Goal: Task Accomplishment & Management: Complete application form

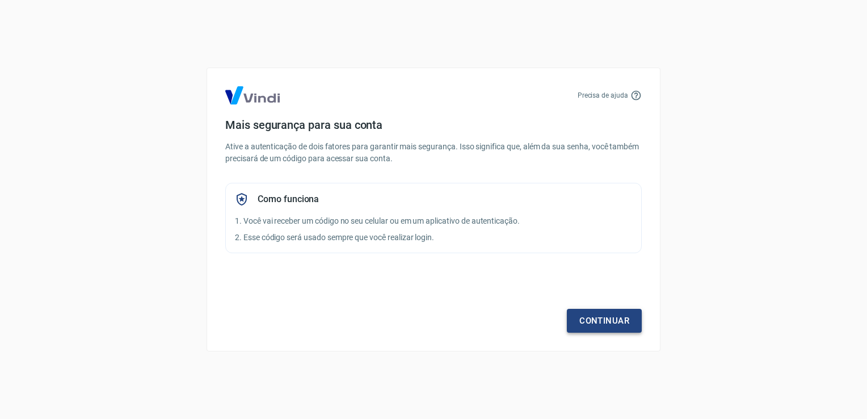
click at [598, 326] on link "Continuar" at bounding box center [604, 321] width 75 height 24
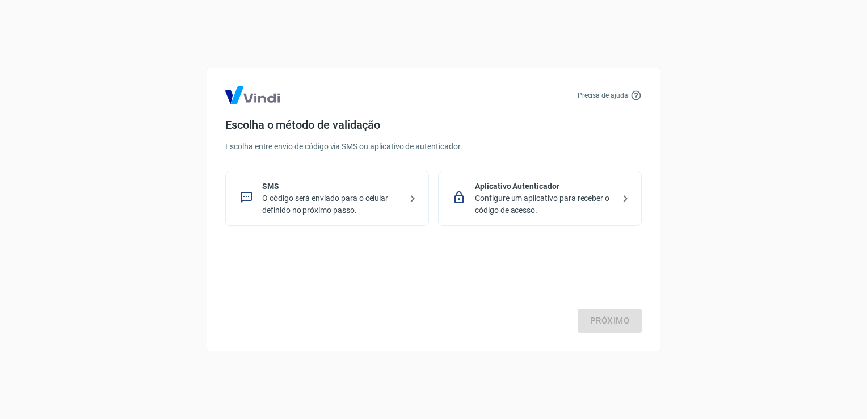
click at [377, 206] on p "O código será enviado para o celular definido no próximo passo." at bounding box center [331, 204] width 139 height 24
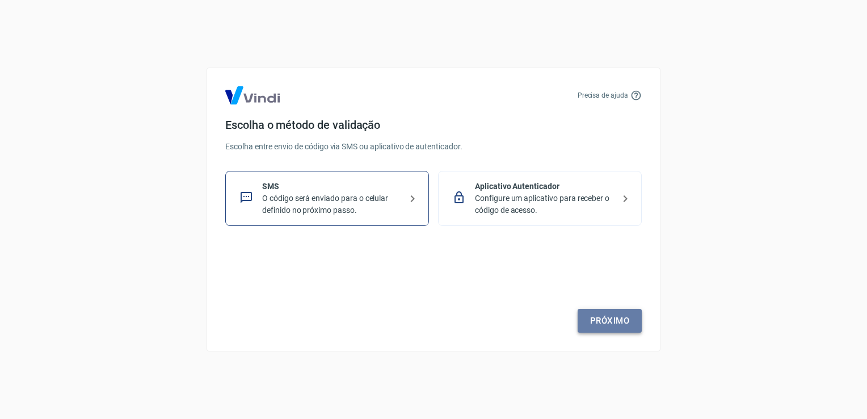
click at [606, 318] on link "Próximo" at bounding box center [609, 321] width 64 height 24
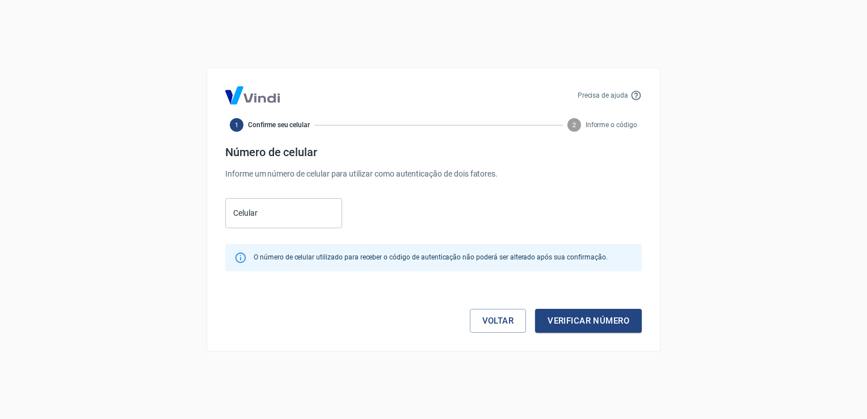
drag, startPoint x: 399, startPoint y: 233, endPoint x: 424, endPoint y: 209, distance: 34.5
click at [424, 209] on form "Número de celular Informe um número de celular para utilizar como autenticação …" at bounding box center [433, 238] width 416 height 187
click at [317, 208] on input "Celular" at bounding box center [283, 213] width 117 height 30
type input "[PHONE_NUMBER]"
click at [628, 323] on button "Verificar número" at bounding box center [588, 321] width 107 height 24
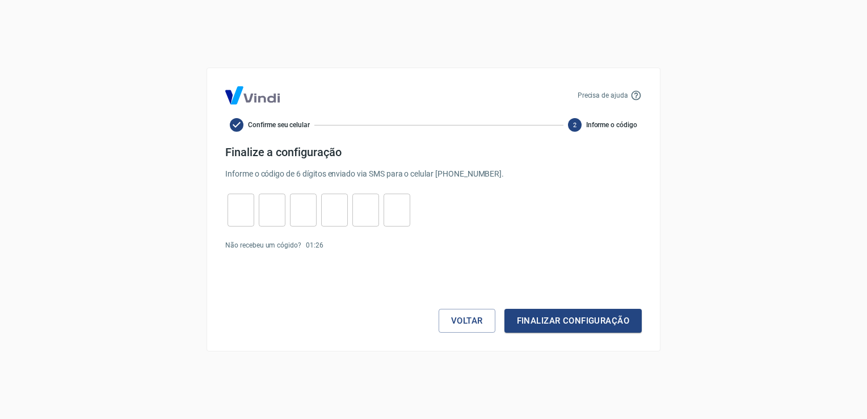
click at [245, 214] on input "tel" at bounding box center [240, 210] width 27 height 24
type input "8"
type input "4"
type input "1"
type input "9"
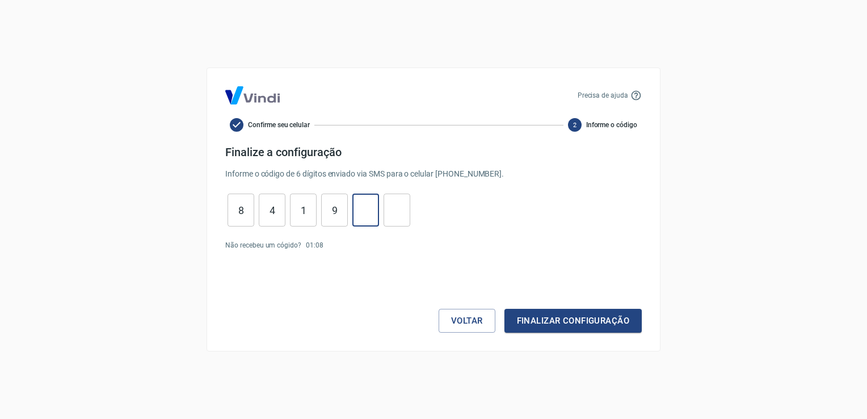
type input "2"
type input "1"
click at [580, 316] on button "Finalizar configuração" at bounding box center [572, 321] width 137 height 24
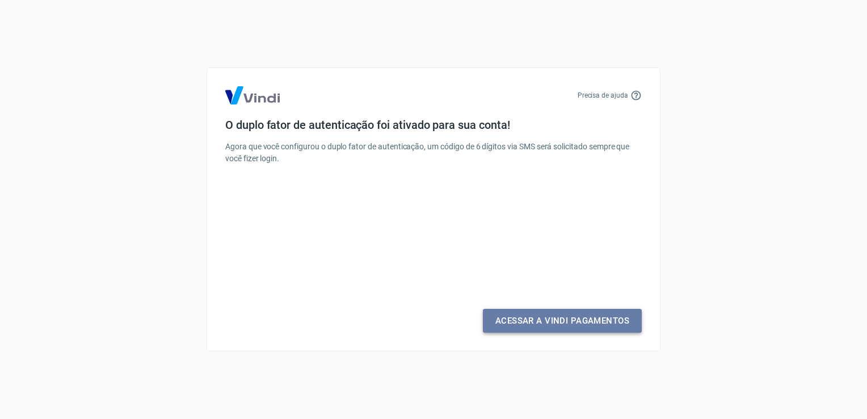
click at [571, 315] on link "Acessar a Vindi Pagamentos" at bounding box center [562, 321] width 159 height 24
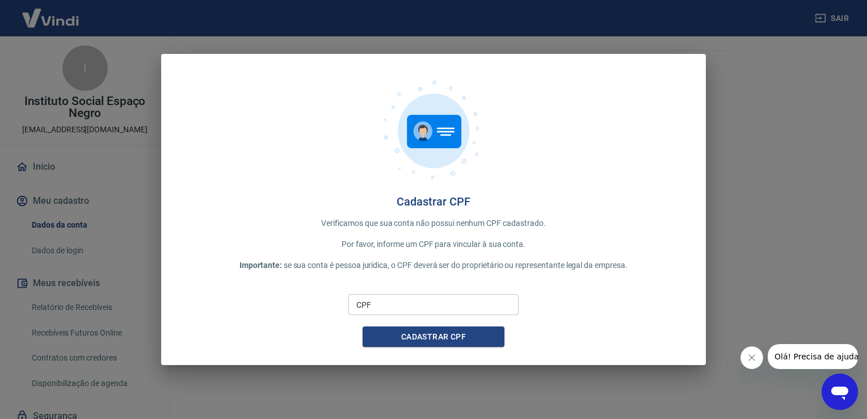
click at [783, 193] on div "Cadastrar CPF Verificamos que sua conta não possui nenhum CPF cadastrado. Por f…" at bounding box center [433, 209] width 867 height 419
click at [441, 301] on input "CPF" at bounding box center [433, 304] width 170 height 21
click at [444, 332] on button "Cadastrar CPF" at bounding box center [433, 336] width 142 height 21
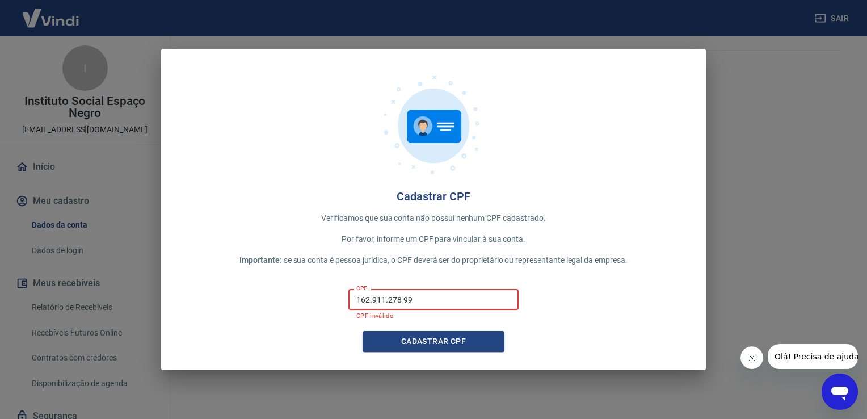
click at [368, 301] on input "162.911.278-99" at bounding box center [433, 299] width 170 height 21
type input "1"
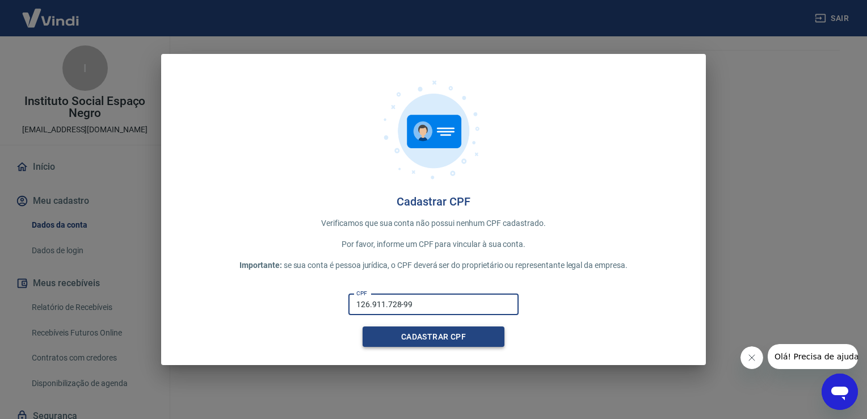
type input "126.911.728-99"
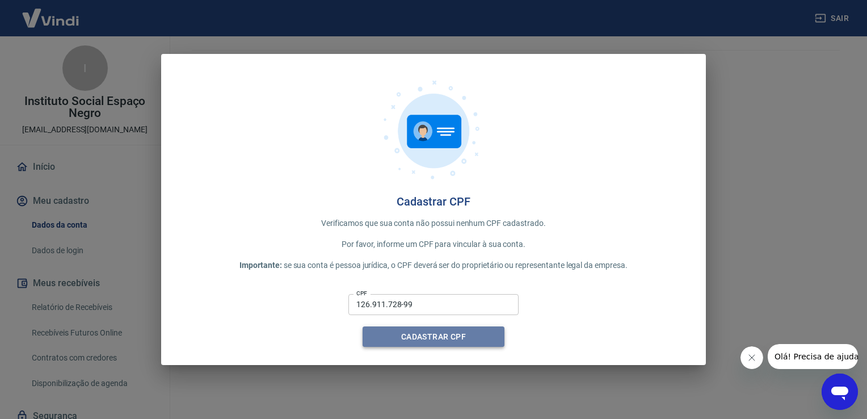
click at [388, 339] on button "Cadastrar CPF" at bounding box center [433, 336] width 142 height 21
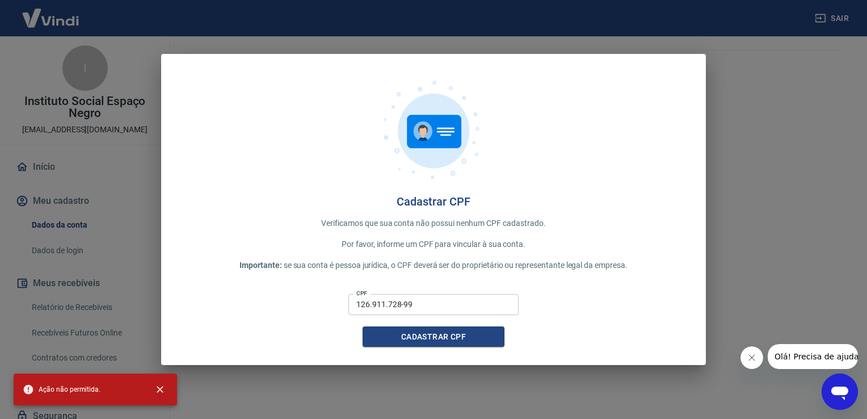
click at [744, 316] on div "Cadastrar CPF Verificamos que sua conta não possui nenhum CPF cadastrado. Por f…" at bounding box center [433, 209] width 867 height 419
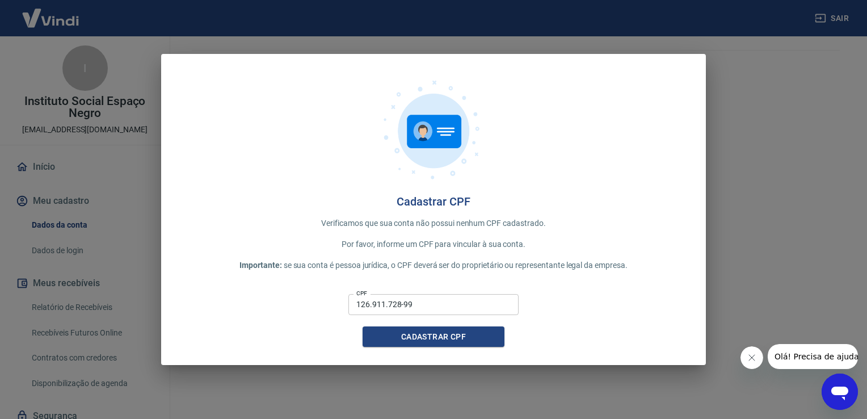
click at [750, 356] on icon "Fechar mensagem da empresa" at bounding box center [750, 357] width 9 height 9
click at [848, 382] on icon "Abrir janela de mensagens" at bounding box center [839, 391] width 20 height 20
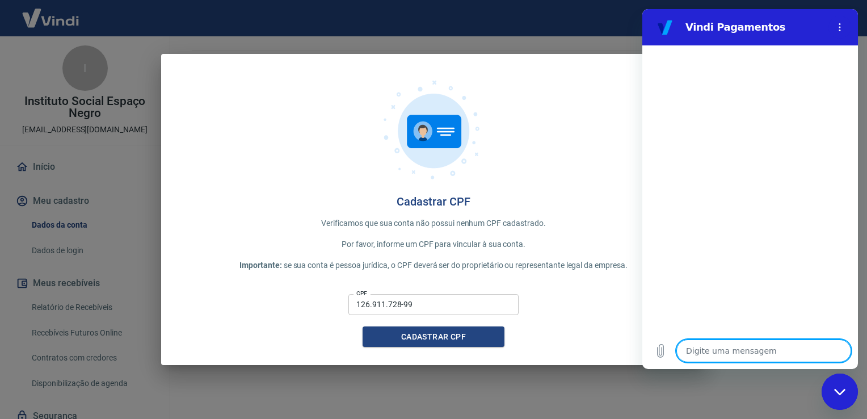
type textarea "o"
type textarea "x"
type textarea "oi"
type textarea "x"
type textarea "oi"
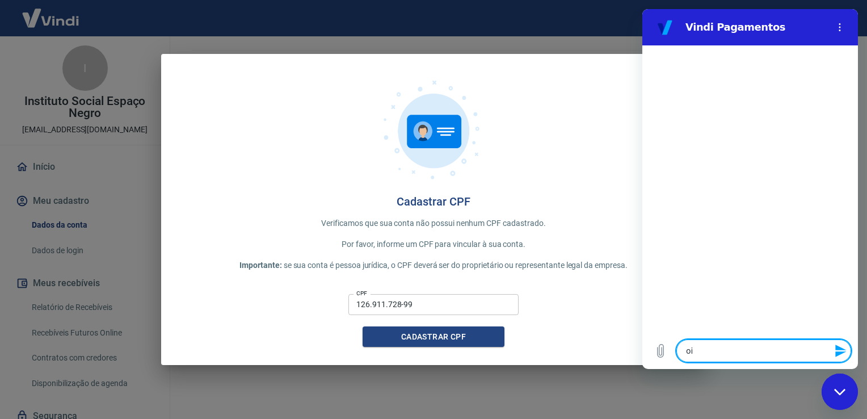
type textarea "x"
type textarea "oi p"
type textarea "x"
type textarea "oi pr"
type textarea "x"
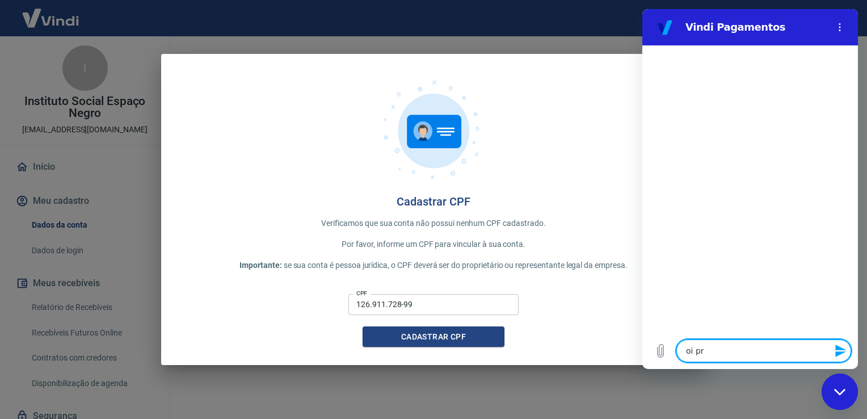
type textarea "oi pre"
type textarea "x"
type textarea "oi prec"
type textarea "x"
type textarea "oi preci"
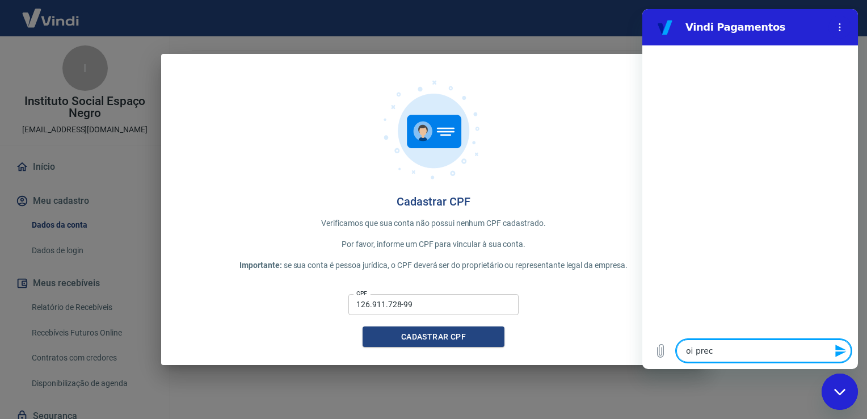
type textarea "x"
type textarea "oi precis"
type textarea "x"
type textarea "oi preciso"
type textarea "x"
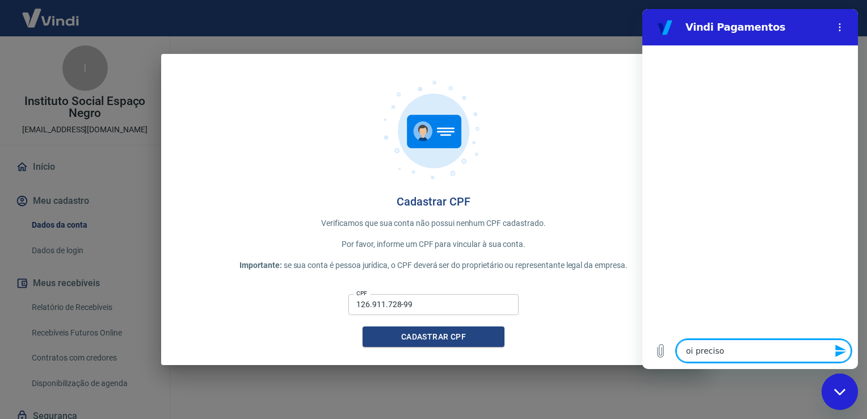
type textarea "oi preciso"
type textarea "x"
type textarea "oi preciso d"
type textarea "x"
type textarea "oi preciso de"
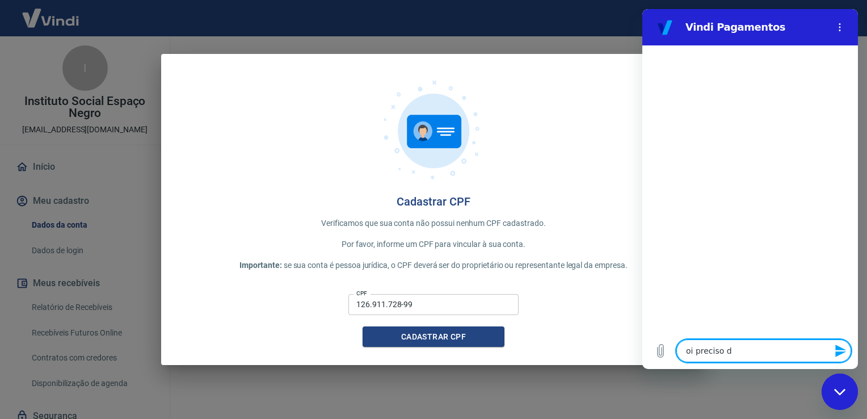
type textarea "x"
type textarea "oi preciso de"
type textarea "x"
type textarea "oi preciso de a"
type textarea "x"
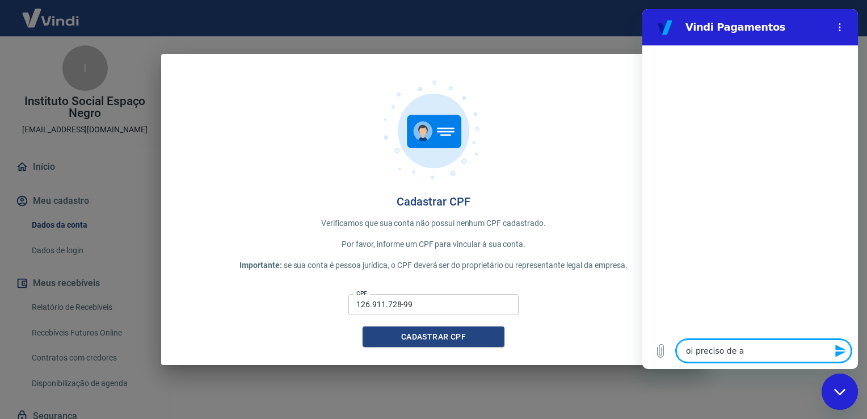
type textarea "oi preciso de aj"
type textarea "x"
type textarea "oi preciso de aju"
type textarea "x"
type textarea "oi preciso de ajud"
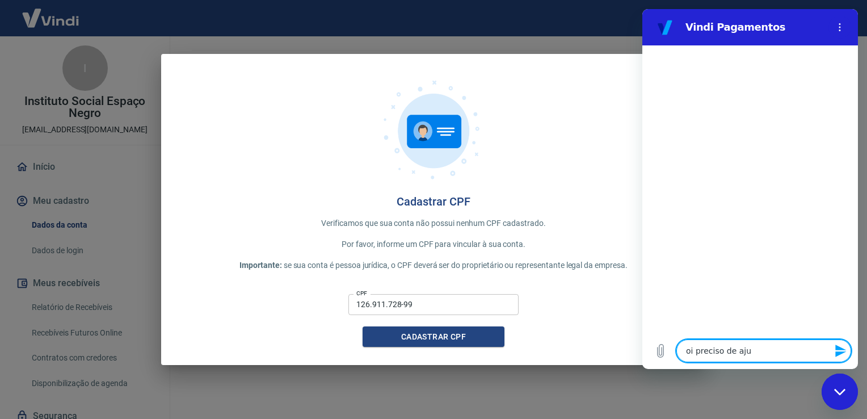
type textarea "x"
type textarea "oi preciso de ajuda"
type textarea "x"
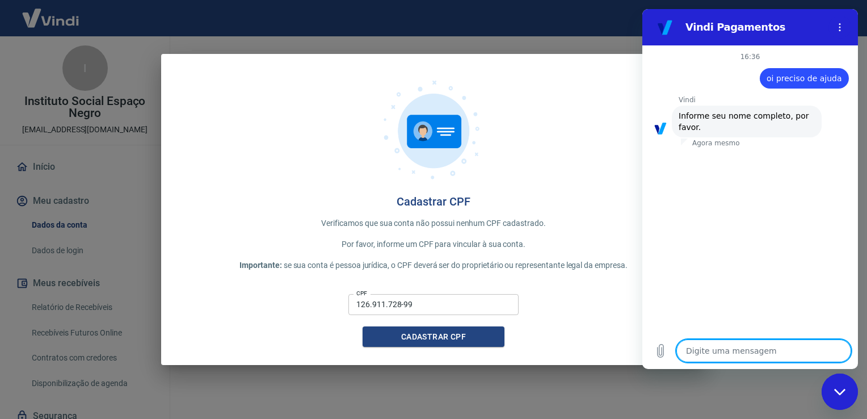
type textarea "E"
type textarea "x"
type textarea "Ed"
type textarea "x"
type textarea "Edn"
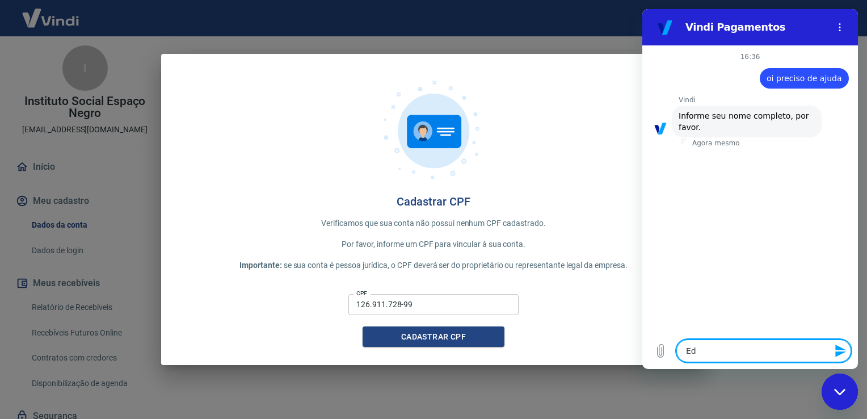
type textarea "x"
type textarea "Edna"
type textarea "x"
type textarea "Ednal"
type textarea "x"
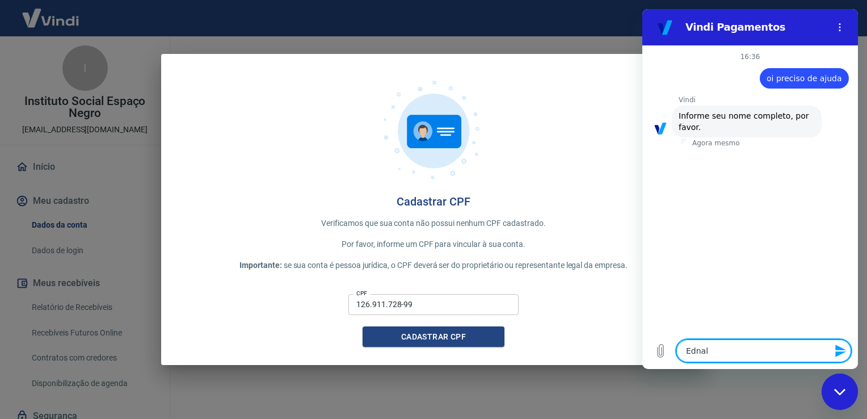
type textarea "Ednalv"
type textarea "x"
type textarea "Ednalva"
type textarea "x"
type textarea "Ednalva"
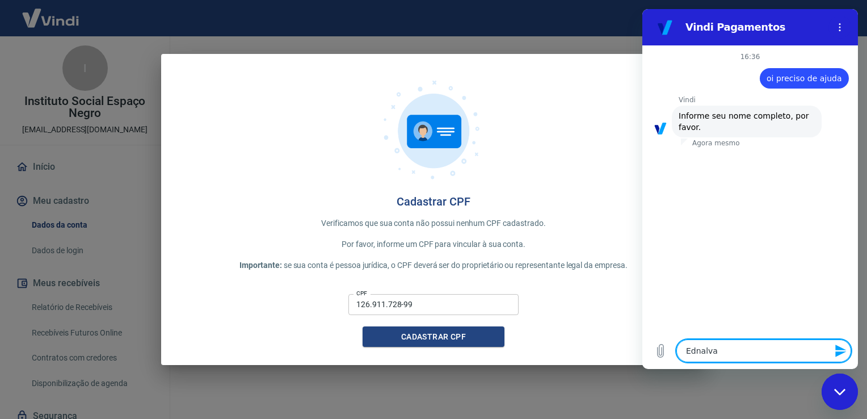
type textarea "x"
type textarea "Ednalva M"
type textarea "x"
type textarea "Ednalva Mo"
type textarea "x"
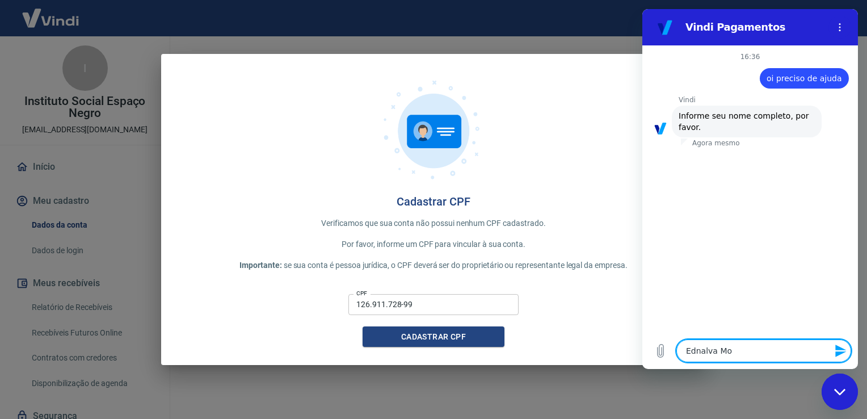
type textarea "Ednalva Mou"
type textarea "x"
type textarea "Ednalva Mour"
type textarea "x"
type textarea "Ednalva Moura"
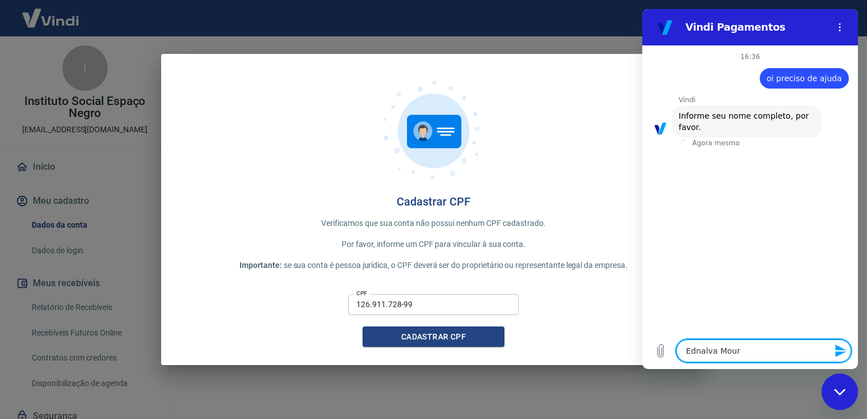
type textarea "x"
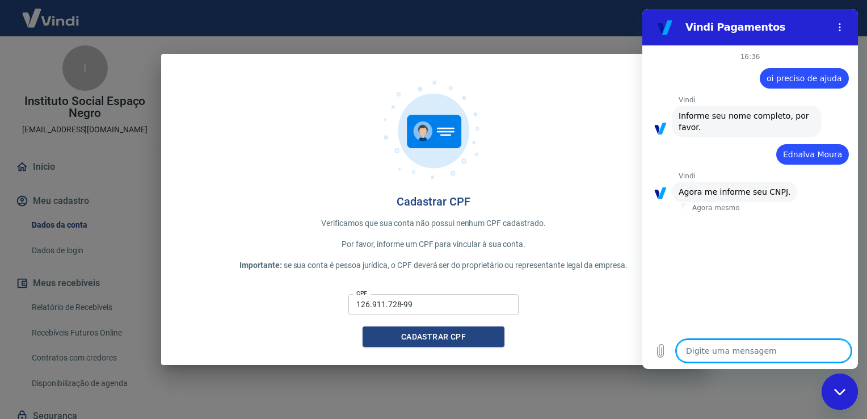
click at [728, 354] on textarea at bounding box center [763, 350] width 175 height 23
type textarea "1"
type textarea "x"
type textarea "10"
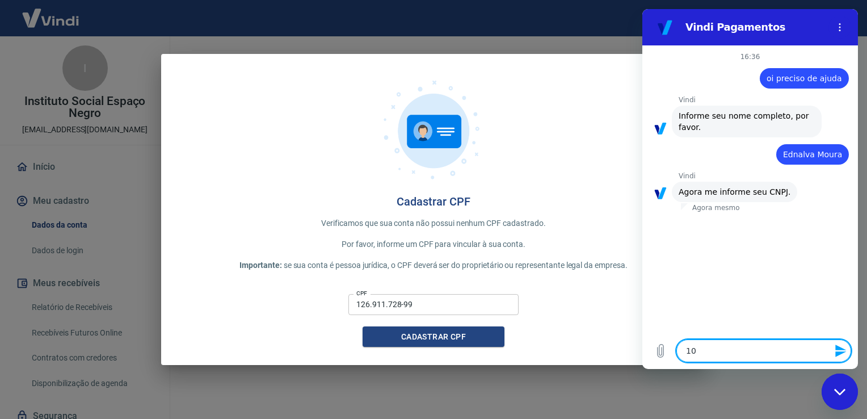
type textarea "x"
type textarea "107"
type textarea "x"
type textarea "1074"
type textarea "x"
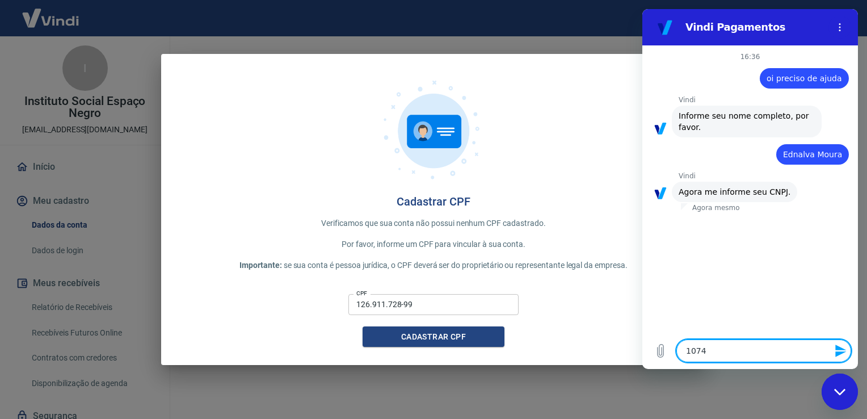
type textarea "10749"
type textarea "x"
type textarea "107494"
type textarea "x"
type textarea "1074946"
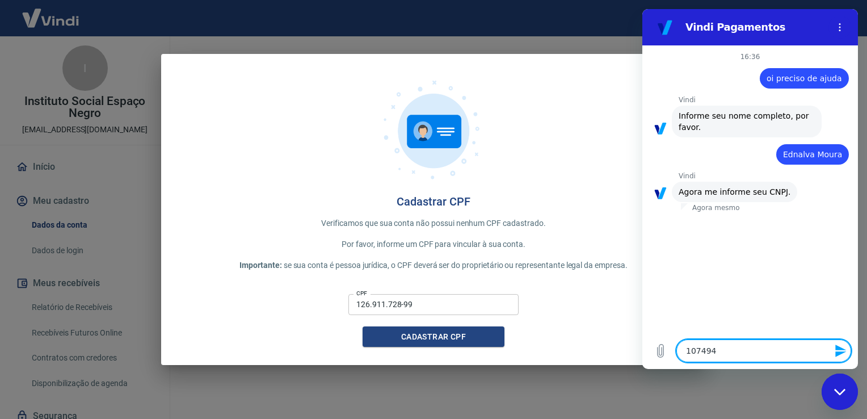
type textarea "x"
type textarea "10749468"
type textarea "x"
type textarea "107494680"
type textarea "x"
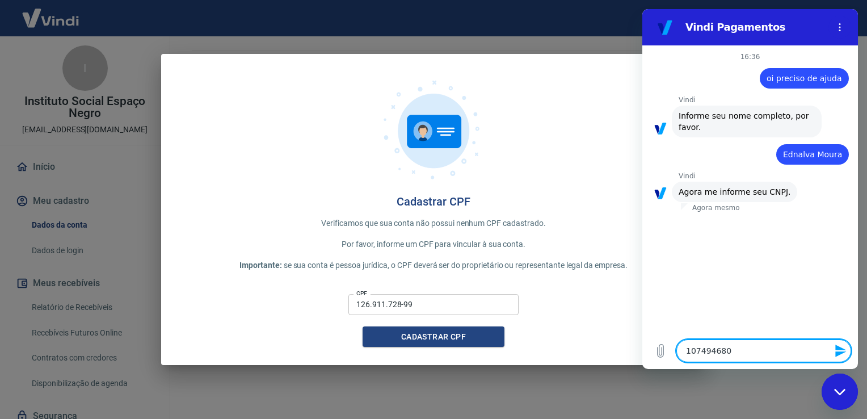
type textarea "1074946800"
type textarea "x"
type textarea "10749468000"
type textarea "x"
type textarea "107494680001"
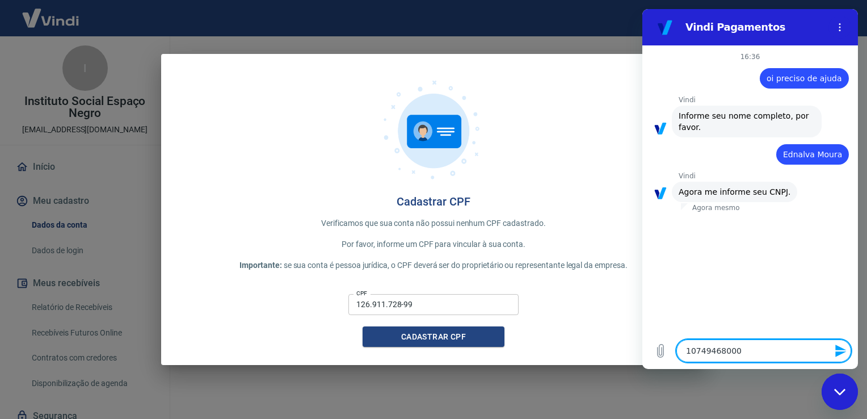
type textarea "x"
type textarea "1074946800013"
type textarea "x"
type textarea "10749468000137"
type textarea "x"
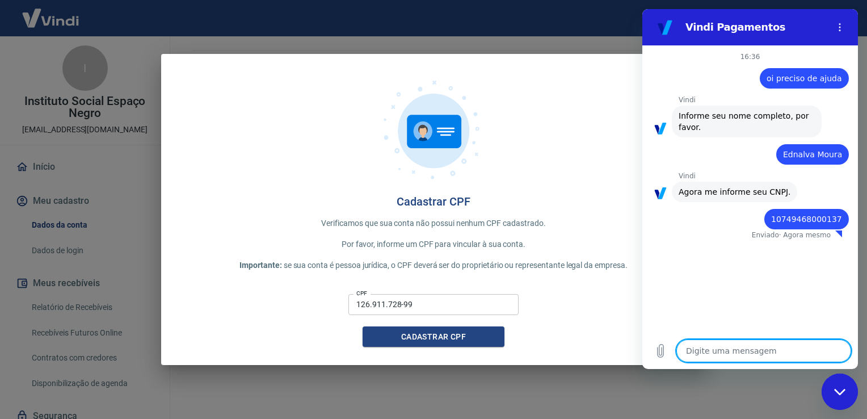
type textarea "x"
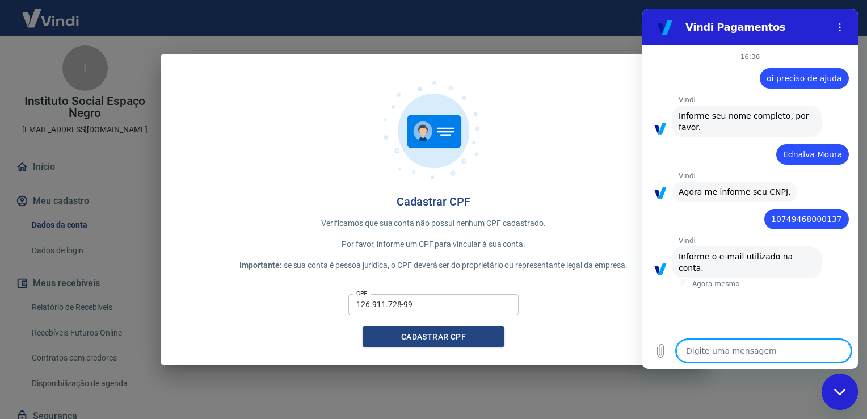
type textarea "a"
type textarea "x"
type textarea "at"
type textarea "x"
type textarea "ate"
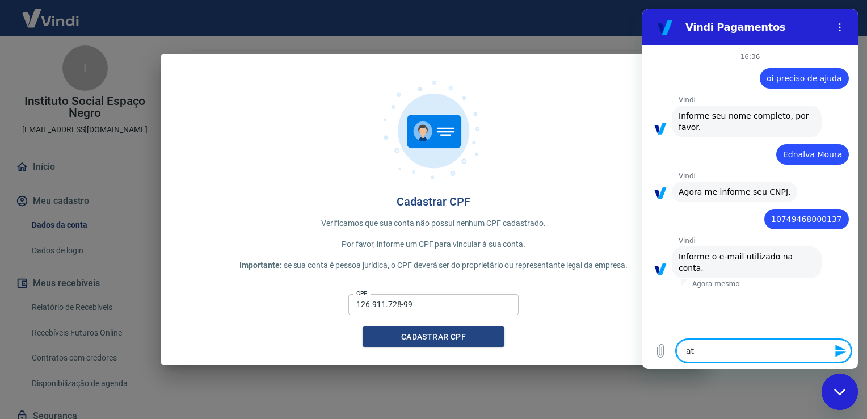
type textarea "x"
type textarea "aten"
type textarea "x"
type textarea "atend"
type textarea "x"
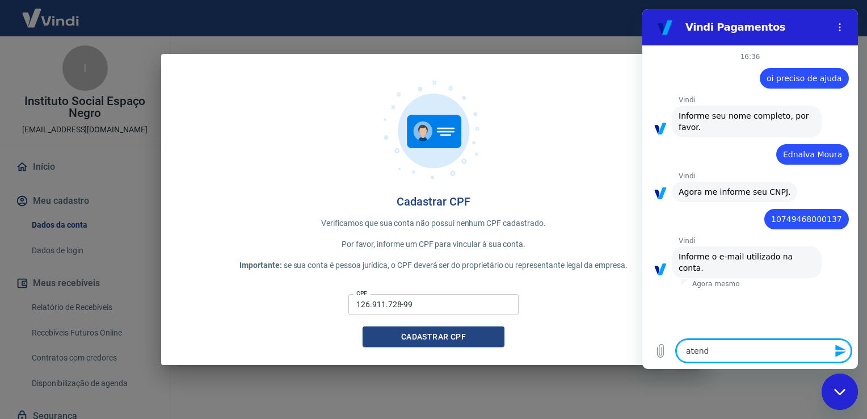
type textarea "atendi"
type textarea "x"
type textarea "atendim"
type textarea "x"
type textarea "atendime"
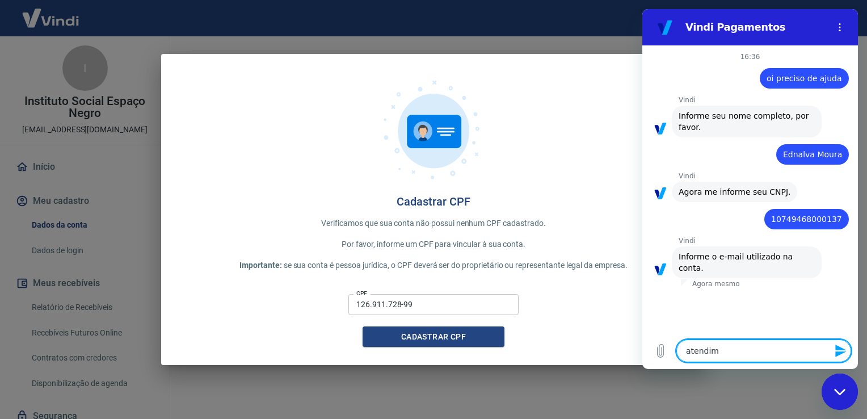
type textarea "x"
type textarea "atendimee"
type textarea "x"
type textarea "atendime"
type textarea "x"
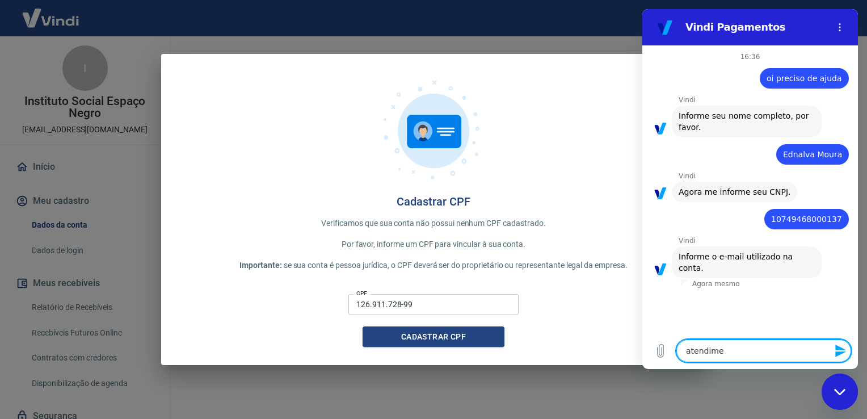
type textarea "atendimen"
type textarea "x"
type textarea "atendiment"
type textarea "x"
type textarea "atendimento"
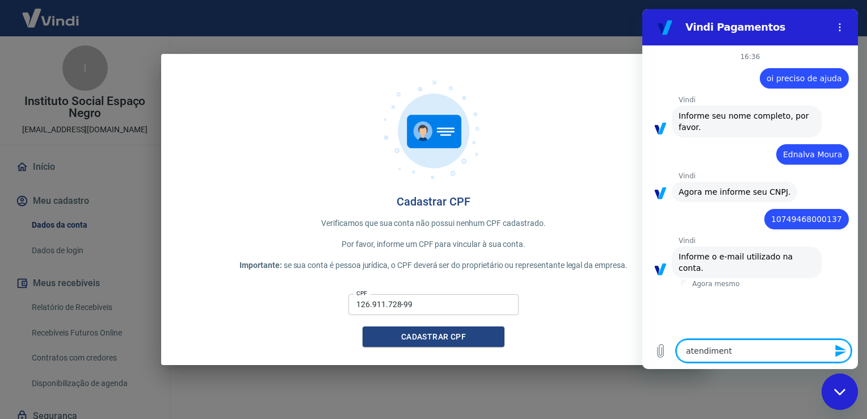
type textarea "x"
type textarea "atendimento@"
type textarea "x"
type textarea "atendimento@g"
type textarea "x"
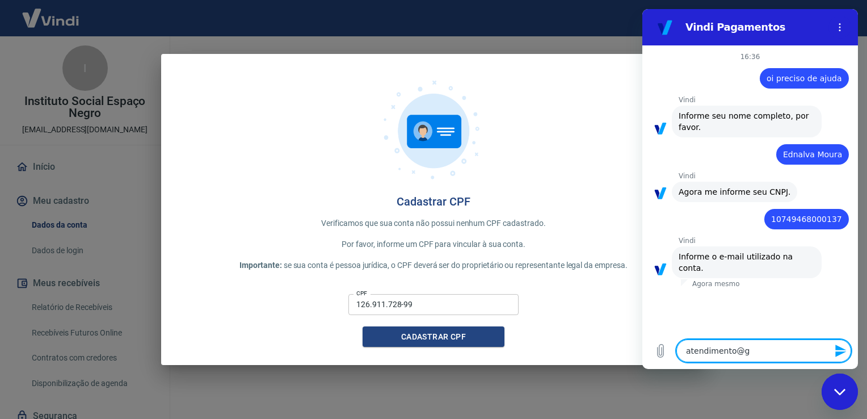
type textarea "atendimento@gr"
type textarea "x"
type textarea "atendimento@gru"
type textarea "x"
type textarea "atendimento@grup"
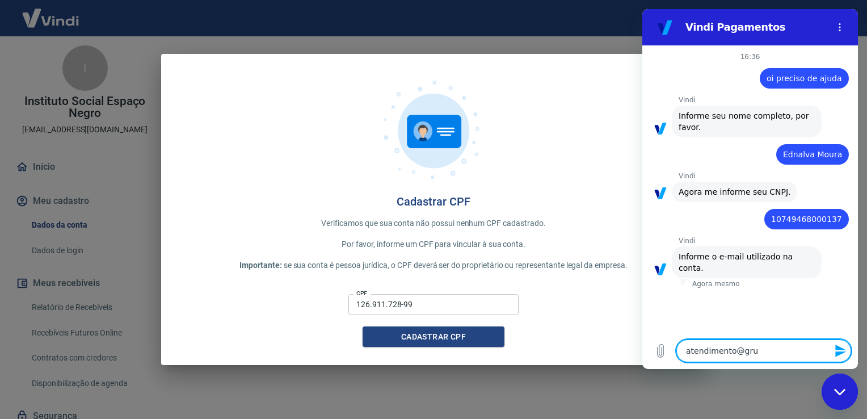
type textarea "x"
type textarea "atendimento@grupo"
type textarea "x"
type textarea "atendimento@grupoe"
type textarea "x"
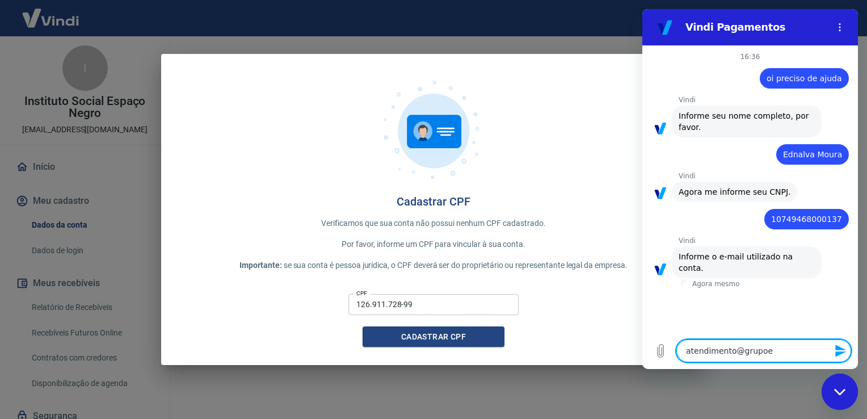
type textarea "atendimento@grupoes"
type textarea "x"
type textarea "atendimento@grupoesp"
type textarea "x"
type textarea "atendimento@grupoespa"
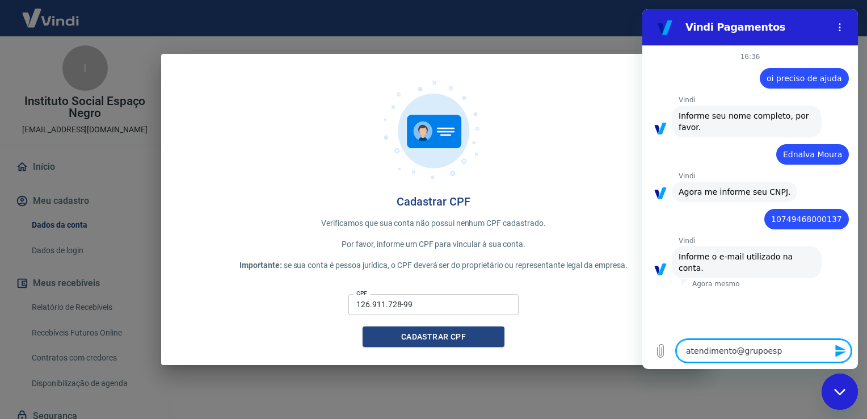
type textarea "x"
type textarea "atendimento@grupoespac"
type textarea "x"
type textarea "atendimento@grupoespaco"
type textarea "x"
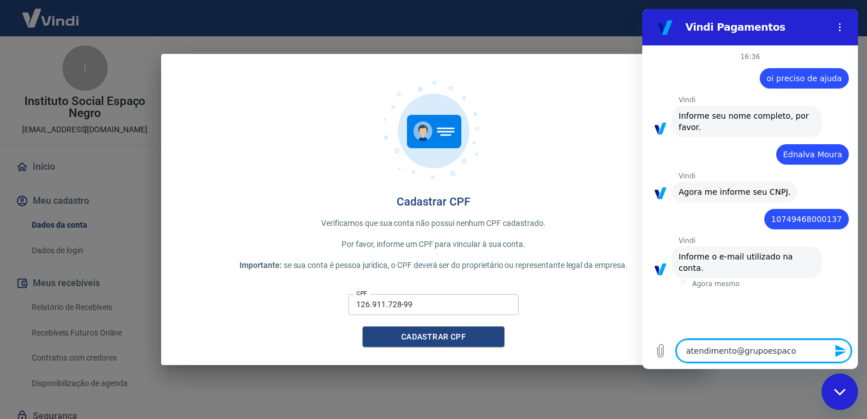
type textarea "atendimento@grupoespacon"
type textarea "x"
type textarea "atendimento@grupoespacone"
type textarea "x"
type textarea "atendimento@grupoespaconeg"
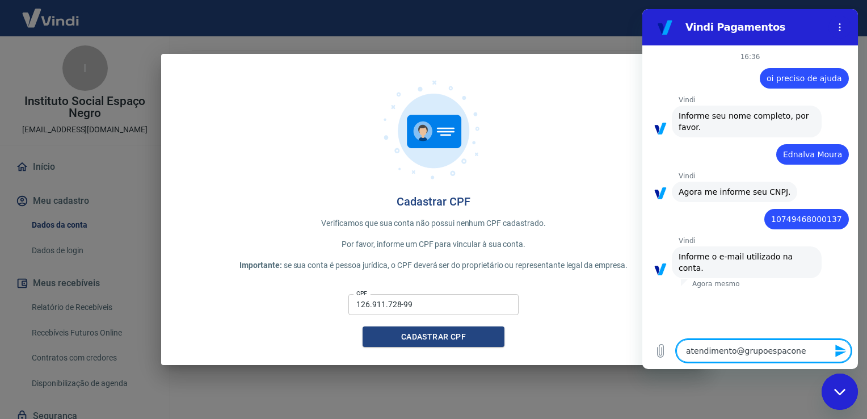
type textarea "x"
type textarea "atendimento@grupoespaconegr"
type textarea "x"
type textarea "atendimento@grupoespaconegro"
type textarea "x"
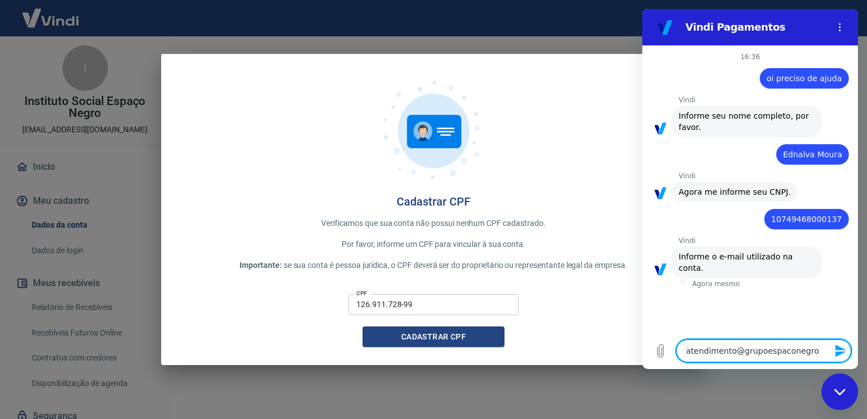
type textarea "atendimento@grupoespaconegro."
type textarea "x"
type textarea "atendimento@grupoespaconegro.o"
type textarea "x"
type textarea "[EMAIL_ADDRESS]"
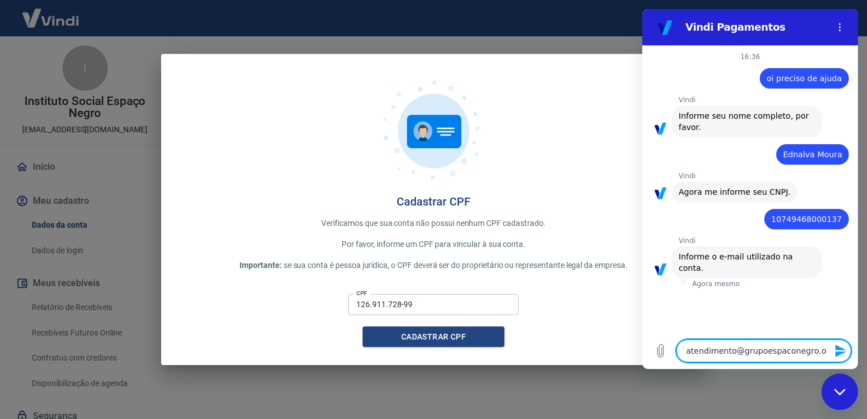
type textarea "x"
type textarea "[EMAIL_ADDRESS][DOMAIN_NAME]"
type textarea "x"
type textarea "[EMAIL_ADDRESS][DOMAIN_NAME]."
type textarea "x"
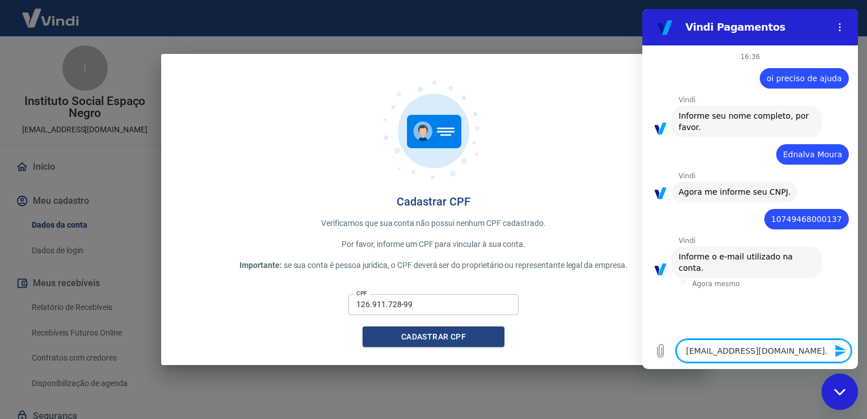
type textarea "atendimento@grupoespaconegro.org.b"
type textarea "x"
type textarea "[EMAIL_ADDRESS][DOMAIN_NAME]"
type textarea "x"
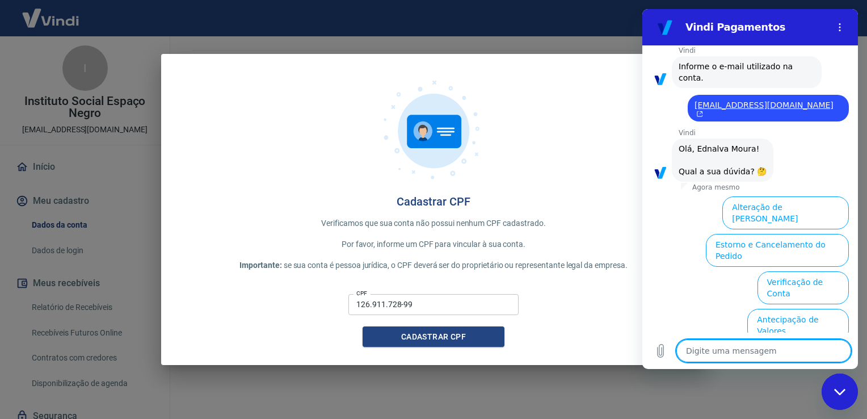
scroll to position [279, 0]
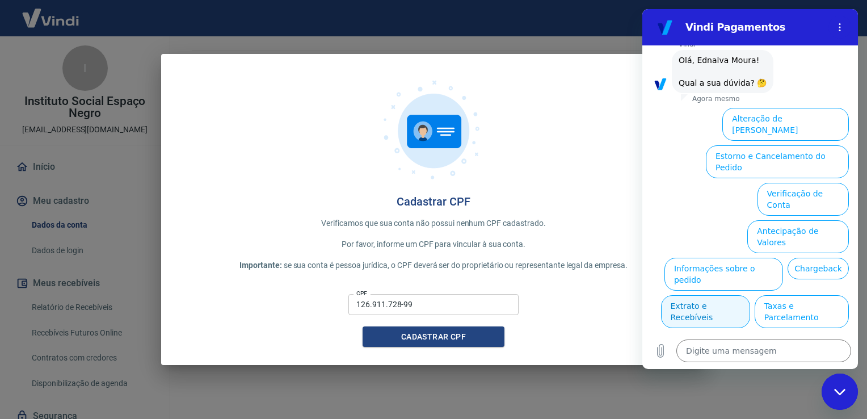
click at [750, 295] on button "Extrato e Recebíveis" at bounding box center [705, 311] width 89 height 33
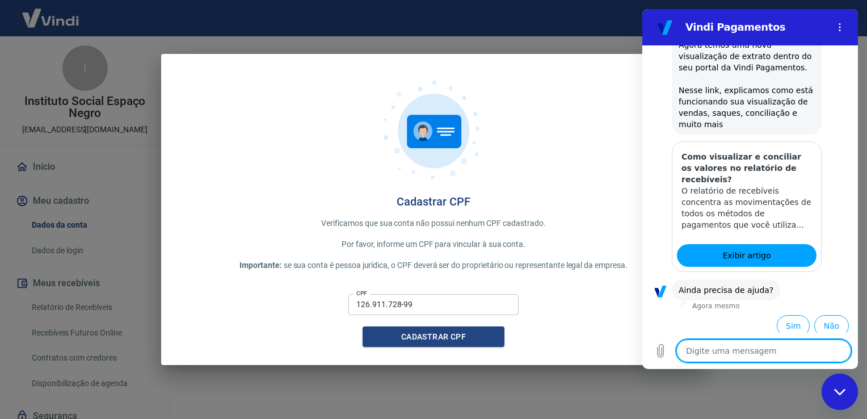
scroll to position [324, 0]
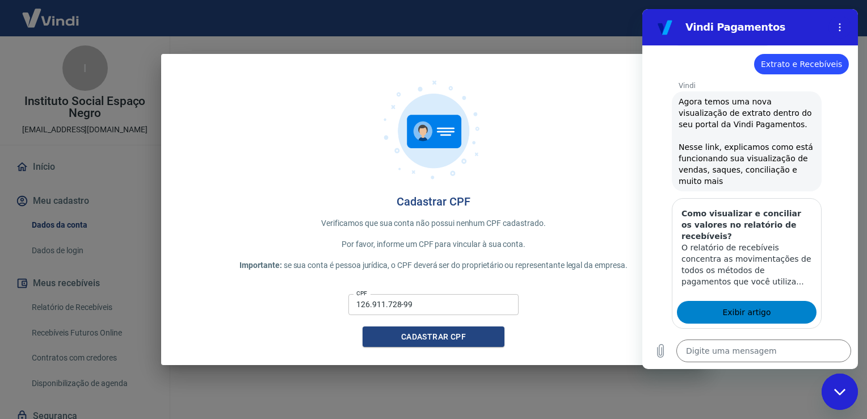
click at [737, 306] on span "Exibir artigo" at bounding box center [746, 312] width 48 height 14
click at [703, 375] on div "Cadastrar CPF Verificamos que sua conta não possui nenhum CPF cadastrado. Por f…" at bounding box center [433, 209] width 867 height 419
click at [838, 389] on icon "Fechar janela de mensagens" at bounding box center [840, 391] width 12 height 7
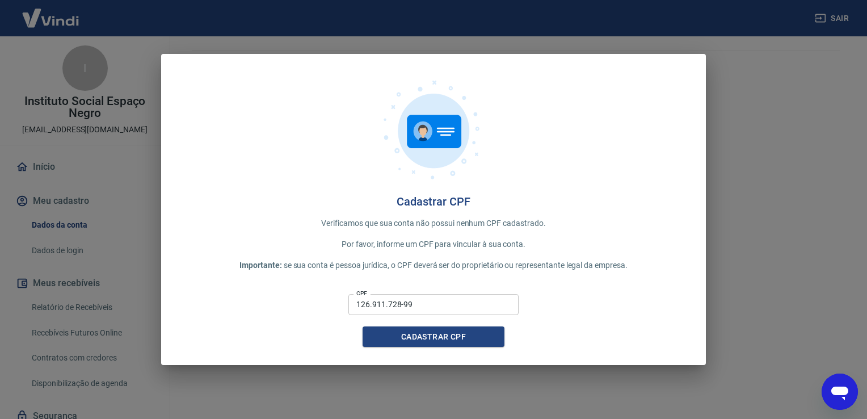
click at [781, 191] on div "Cadastrar CPF Verificamos que sua conta não possui nenhum CPF cadastrado. Por f…" at bounding box center [433, 209] width 867 height 419
click at [36, 203] on div "Cadastrar CPF Verificamos que sua conta não possui nenhum CPF cadastrado. Por f…" at bounding box center [433, 209] width 867 height 419
click at [82, 305] on div "Cadastrar CPF Verificamos que sua conta não possui nenhum CPF cadastrado. Por f…" at bounding box center [433, 209] width 867 height 419
drag, startPoint x: 394, startPoint y: 58, endPoint x: 608, endPoint y: 140, distance: 229.4
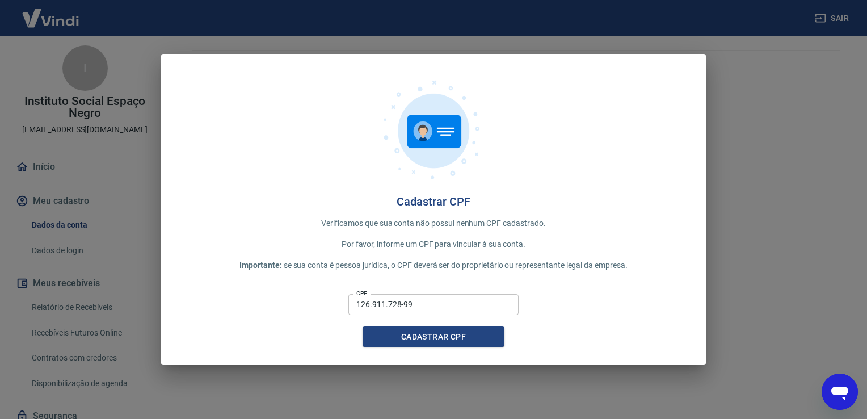
click at [617, 142] on div "Cadastrar CPF Verificamos que sua conta não possui nenhum CPF cadastrado. Por f…" at bounding box center [433, 209] width 545 height 311
click at [429, 303] on input "126.911.728-99" at bounding box center [433, 304] width 170 height 21
drag, startPoint x: 687, startPoint y: 60, endPoint x: 685, endPoint y: 99, distance: 39.2
click at [685, 99] on div "Cadastrar CPF Verificamos que sua conta não possui nenhum CPF cadastrado. Por f…" at bounding box center [433, 209] width 545 height 311
click at [745, 59] on div "Cadastrar CPF Verificamos que sua conta não possui nenhum CPF cadastrado. Por f…" at bounding box center [433, 209] width 867 height 419
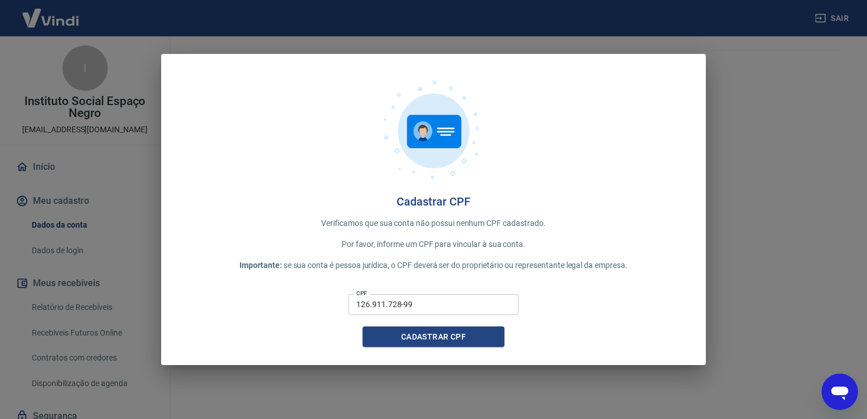
click at [70, 200] on div "Cadastrar CPF Verificamos que sua conta não possui nenhum CPF cadastrado. Por f…" at bounding box center [433, 209] width 867 height 419
click at [165, 414] on div "Cadastrar CPF Verificamos que sua conta não possui nenhum CPF cadastrado. Por f…" at bounding box center [433, 209] width 867 height 419
drag, startPoint x: 167, startPoint y: 353, endPoint x: 231, endPoint y: 353, distance: 64.1
click at [231, 353] on div "Cadastrar CPF Verificamos que sua conta não possui nenhum CPF cadastrado. Por f…" at bounding box center [433, 209] width 545 height 311
click at [503, 342] on button "Cadastrar CPF" at bounding box center [433, 336] width 142 height 21
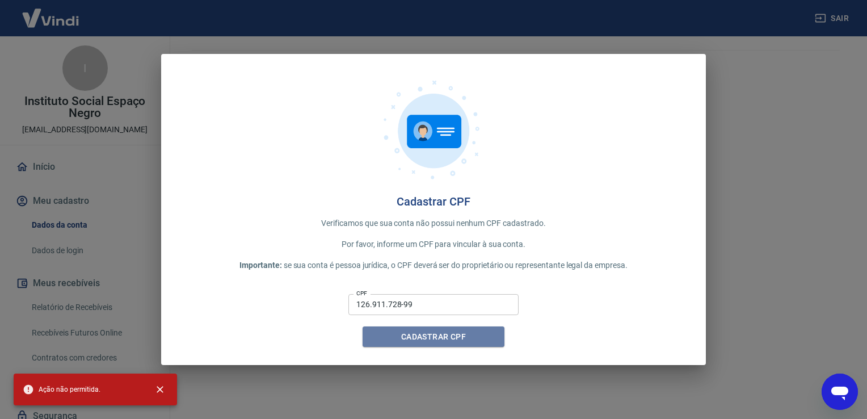
click at [447, 333] on button "Cadastrar CPF" at bounding box center [433, 336] width 142 height 21
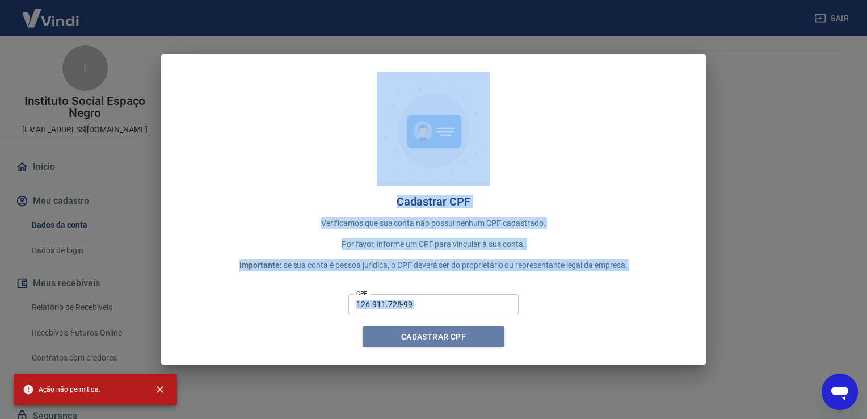
click at [447, 333] on div "Cadastrar CPF" at bounding box center [433, 336] width 142 height 21
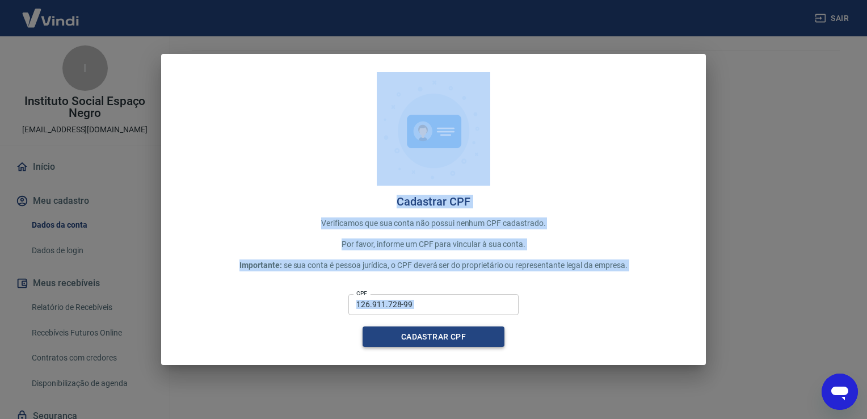
click at [447, 333] on button "Cadastrar CPF" at bounding box center [433, 336] width 142 height 21
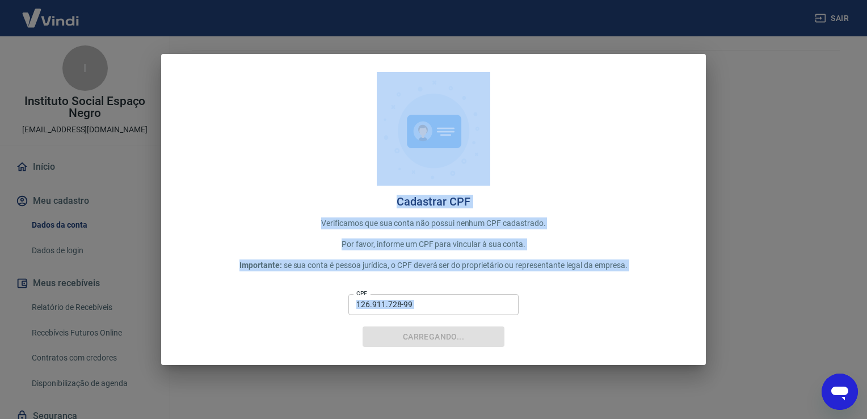
click at [447, 333] on div "Carregando..." at bounding box center [433, 336] width 142 height 21
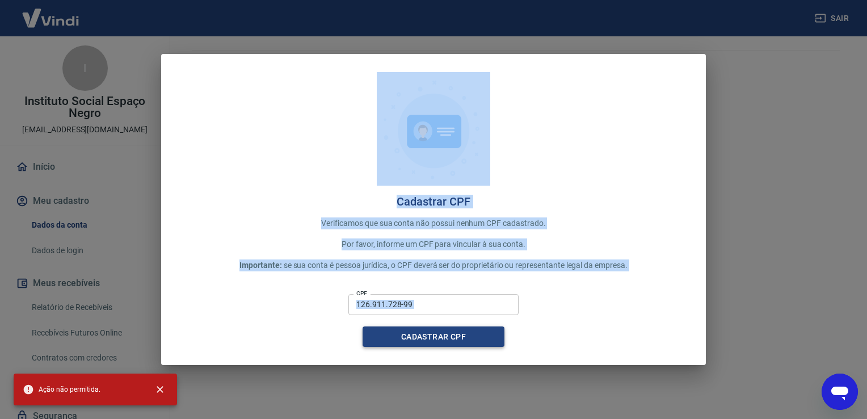
click at [447, 333] on button "Cadastrar CPF" at bounding box center [433, 336] width 142 height 21
click at [447, 333] on div "Cadastrar CPF" at bounding box center [433, 336] width 142 height 21
click at [447, 333] on button "Cadastrar CPF" at bounding box center [433, 336] width 142 height 21
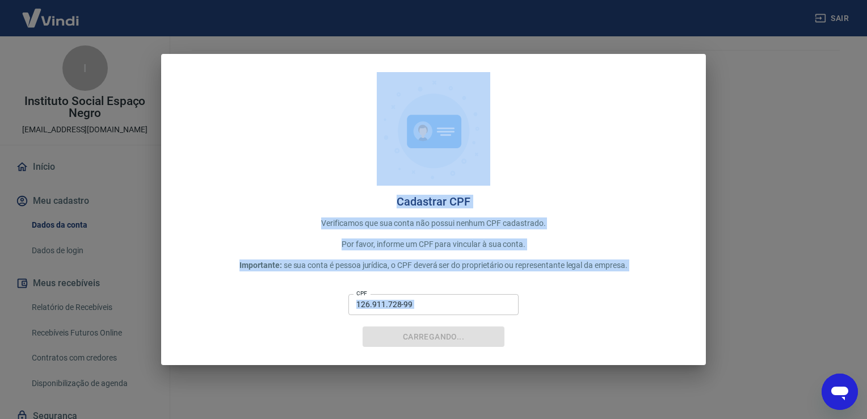
click at [447, 333] on div "Carregando..." at bounding box center [433, 336] width 142 height 21
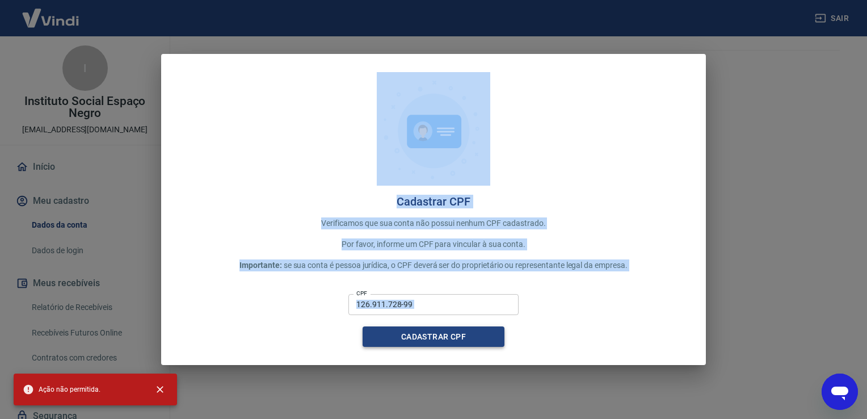
click at [447, 333] on button "Cadastrar CPF" at bounding box center [433, 336] width 142 height 21
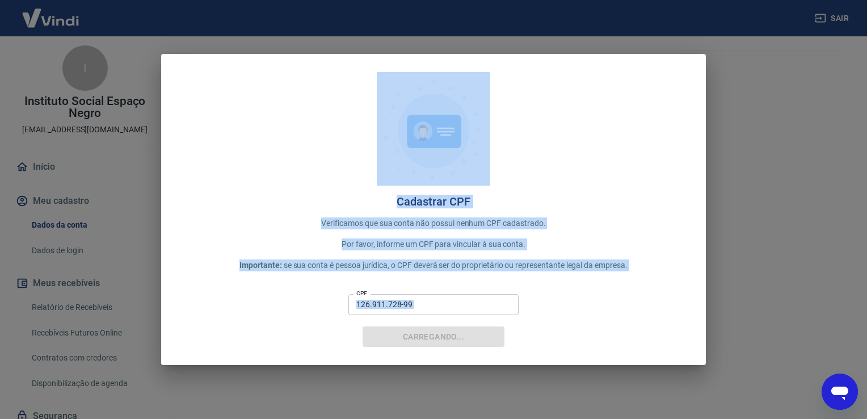
click at [447, 333] on div "Carregando..." at bounding box center [433, 336] width 142 height 21
click at [447, 333] on button "Carregando..." at bounding box center [433, 336] width 142 height 21
click at [447, 333] on div "Carregando..." at bounding box center [433, 336] width 142 height 21
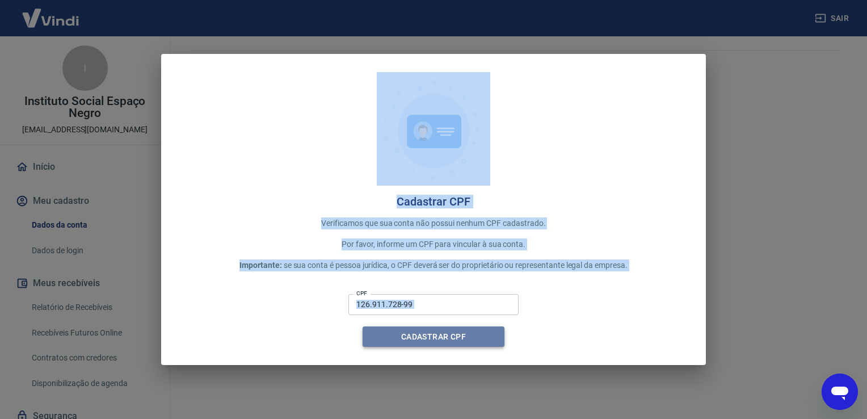
click at [447, 333] on button "Cadastrar CPF" at bounding box center [433, 336] width 142 height 21
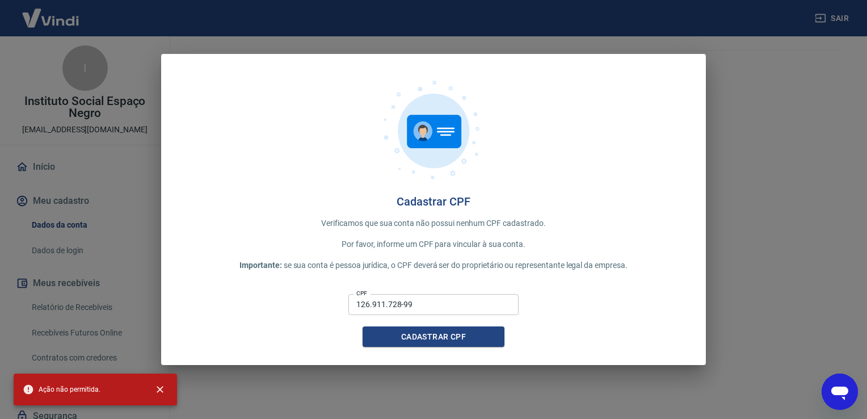
click at [741, 293] on div "Cadastrar CPF Verificamos que sua conta não possui nenhum CPF cadastrado. Por f…" at bounding box center [433, 209] width 867 height 419
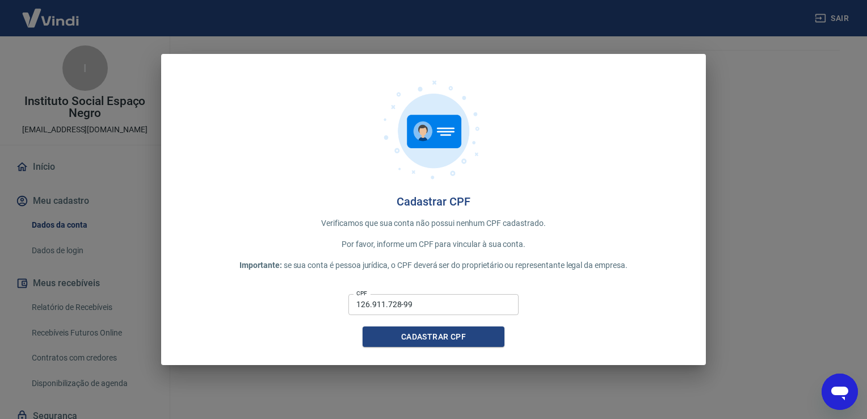
click at [744, 294] on div "Cadastrar CPF Verificamos que sua conta não possui nenhum CPF cadastrado. Por f…" at bounding box center [433, 209] width 867 height 419
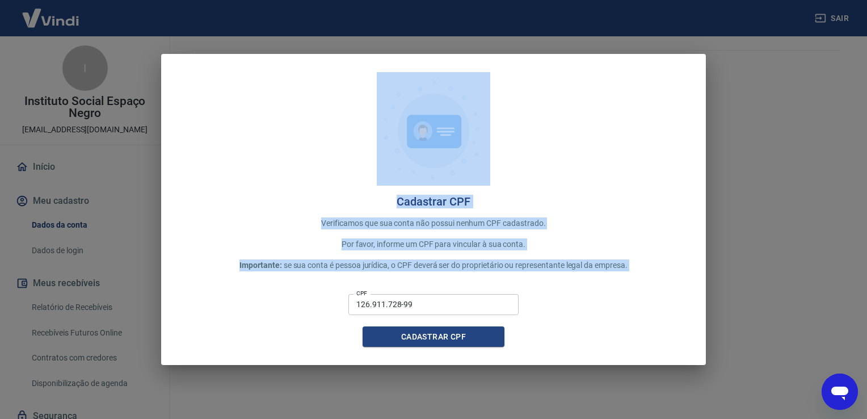
drag, startPoint x: 166, startPoint y: 58, endPoint x: 434, endPoint y: 287, distance: 352.9
click at [436, 294] on div "Cadastrar CPF Verificamos que sua conta não possui nenhum CPF cadastrado. Por f…" at bounding box center [433, 209] width 545 height 311
click at [701, 241] on div "Cadastrar CPF Verificamos que sua conta não possui nenhum CPF cadastrado. Por f…" at bounding box center [433, 209] width 545 height 311
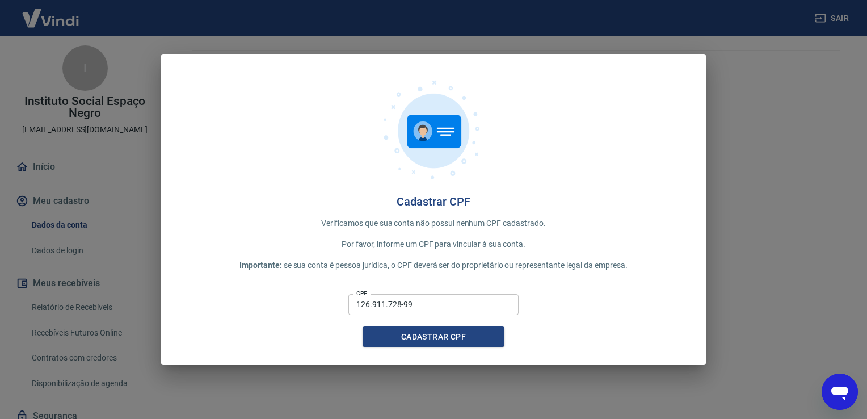
click at [823, 276] on div "Cadastrar CPF Verificamos que sua conta não possui nenhum CPF cadastrado. Por f…" at bounding box center [433, 209] width 867 height 419
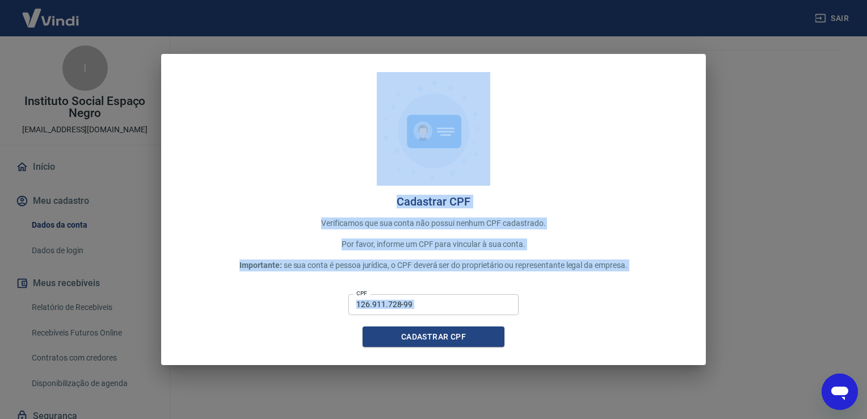
click at [823, 276] on div "Cadastrar CPF Verificamos que sua conta não possui nenhum CPF cadastrado. Por f…" at bounding box center [433, 209] width 867 height 419
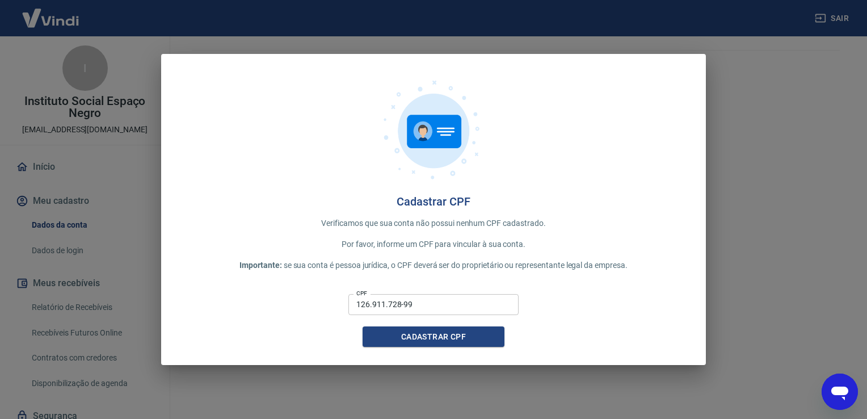
click at [846, 238] on div "Cadastrar CPF Verificamos que sua conta não possui nenhum CPF cadastrado. Por f…" at bounding box center [433, 209] width 867 height 419
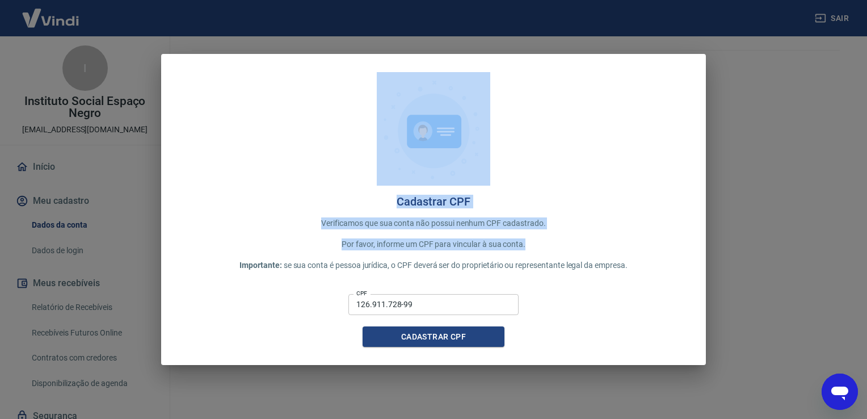
drag, startPoint x: 846, startPoint y: 238, endPoint x: 719, endPoint y: 344, distance: 165.5
click at [735, 331] on div "Cadastrar CPF Verificamos que sua conta não possui nenhum CPF cadastrado. Por f…" at bounding box center [433, 209] width 867 height 419
click at [668, 299] on div "CPF 126.911.728-99 CPF Cadastrar CPF" at bounding box center [433, 318] width 508 height 58
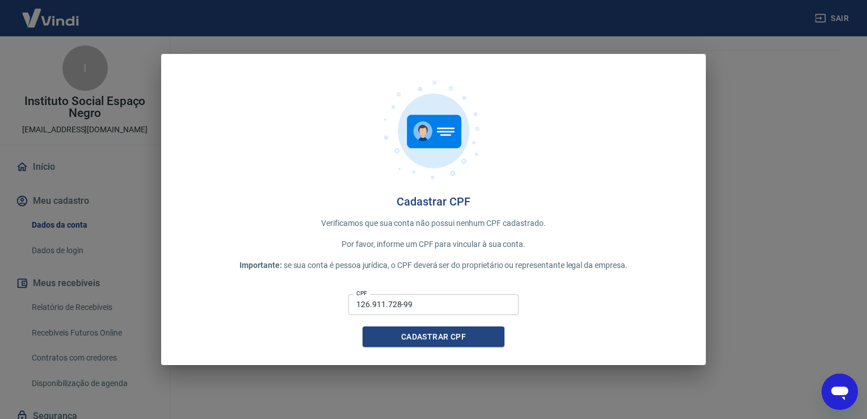
drag, startPoint x: 668, startPoint y: 297, endPoint x: 366, endPoint y: 227, distance: 309.1
click at [665, 295] on div "CPF 126.911.728-99 CPF Cadastrar CPF" at bounding box center [433, 318] width 508 height 58
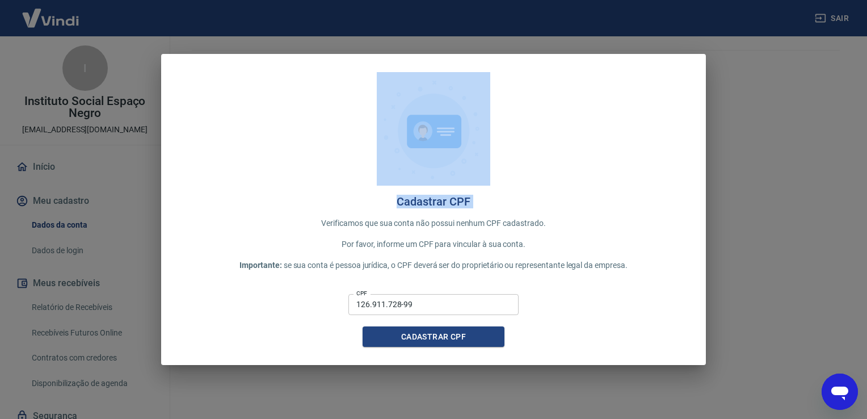
drag, startPoint x: 182, startPoint y: 179, endPoint x: 356, endPoint y: 258, distance: 191.4
click at [280, 246] on div "Cadastrar CPF Verificamos que sua conta não possui nenhum CPF cadastrado. Por f…" at bounding box center [433, 209] width 545 height 311
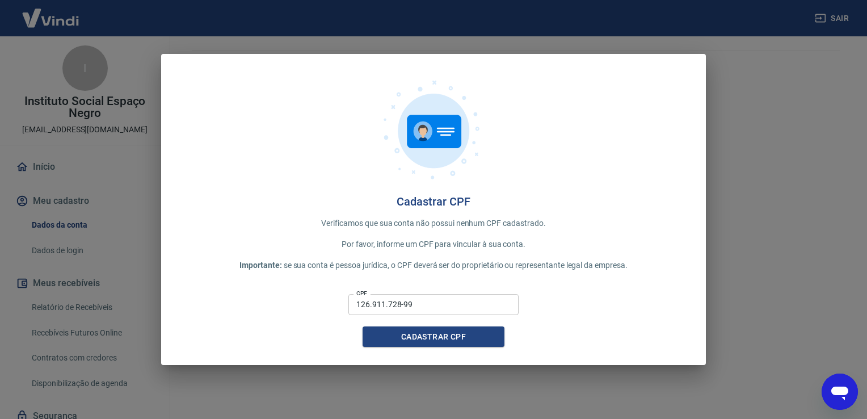
click at [437, 294] on input "126.911.728-99" at bounding box center [433, 304] width 170 height 21
drag, startPoint x: 163, startPoint y: 62, endPoint x: 382, endPoint y: 233, distance: 277.3
click at [349, 180] on div "Cadastrar CPF Verificamos que sua conta não possui nenhum CPF cadastrado. Por f…" at bounding box center [433, 209] width 545 height 311
click at [437, 335] on button "Cadastrar CPF" at bounding box center [433, 336] width 142 height 21
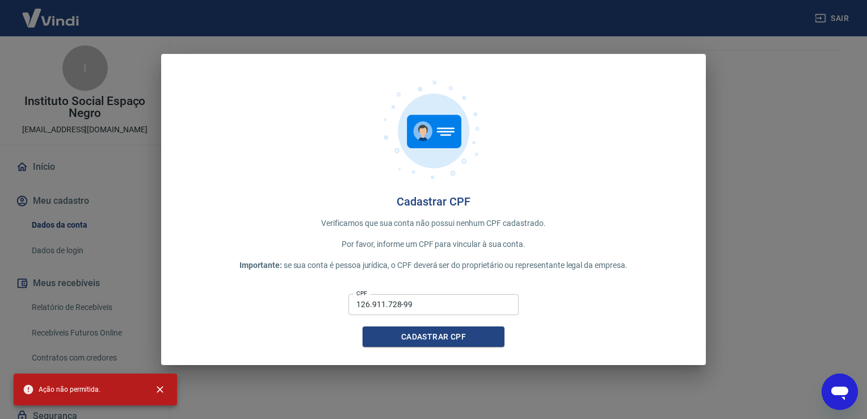
click at [65, 387] on span "Ação não permitida." at bounding box center [62, 388] width 78 height 11
click at [67, 326] on div "Cadastrar CPF Verificamos que sua conta não possui nenhum CPF cadastrado. Por f…" at bounding box center [433, 209] width 867 height 419
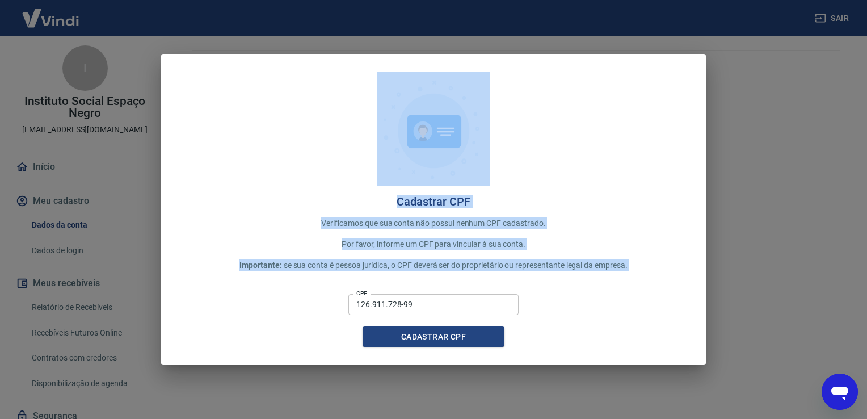
drag, startPoint x: 157, startPoint y: 361, endPoint x: 695, endPoint y: 381, distance: 538.7
click at [584, 378] on div "Cadastrar CPF Verificamos que sua conta não possui nenhum CPF cadastrado. Por f…" at bounding box center [433, 209] width 867 height 419
click at [426, 348] on div "Cadastrar CPF Verificamos que sua conta não possui nenhum CPF cadastrado. Por f…" at bounding box center [433, 209] width 545 height 311
click at [420, 338] on button "Cadastrar CPF" at bounding box center [433, 336] width 142 height 21
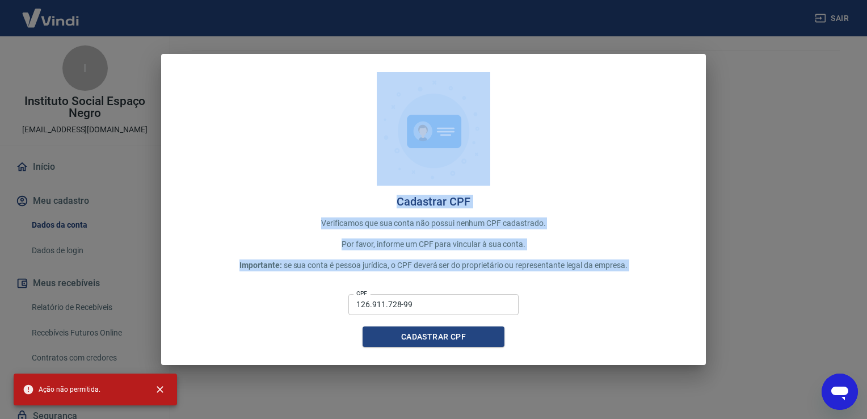
click at [431, 306] on input "126.911.728-99" at bounding box center [433, 304] width 170 height 21
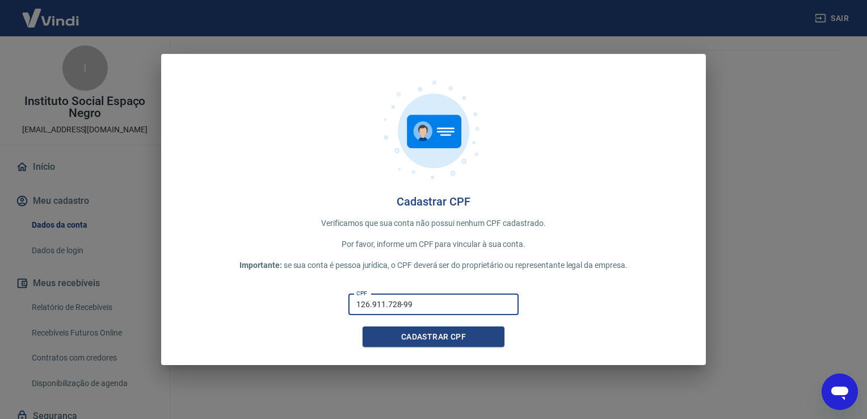
click at [431, 306] on input "126.911.728-99" at bounding box center [433, 304] width 170 height 21
drag, startPoint x: 175, startPoint y: 61, endPoint x: 498, endPoint y: 313, distance: 410.2
click at [234, 181] on div "Cadastrar CPF Verificamos que sua conta não possui nenhum CPF cadastrado. Por f…" at bounding box center [433, 209] width 545 height 311
click at [844, 388] on icon "Abrir janela de mensagens" at bounding box center [839, 393] width 17 height 14
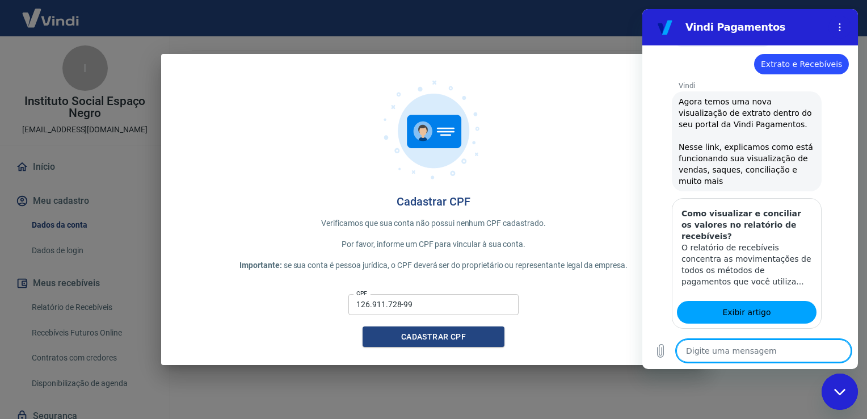
scroll to position [381, 0]
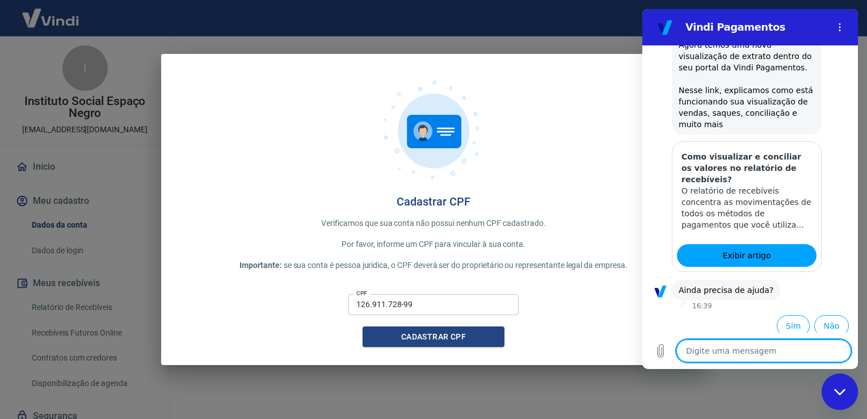
click at [446, 396] on div "Cadastrar CPF Verificamos que sua conta não possui nenhum CPF cadastrado. Por f…" at bounding box center [433, 209] width 867 height 419
click at [840, 400] on div "Fechar janela de mensagens" at bounding box center [840, 391] width 34 height 34
type textarea "x"
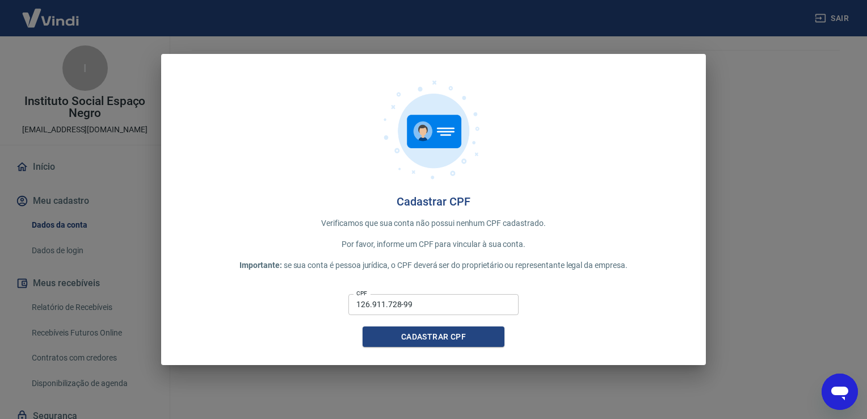
click at [823, 99] on div "Cadastrar CPF Verificamos que sua conta não possui nenhum CPF cadastrado. Por f…" at bounding box center [433, 209] width 867 height 419
click at [830, 17] on div "Cadastrar CPF Verificamos que sua conta não possui nenhum CPF cadastrado. Por f…" at bounding box center [433, 209] width 867 height 419
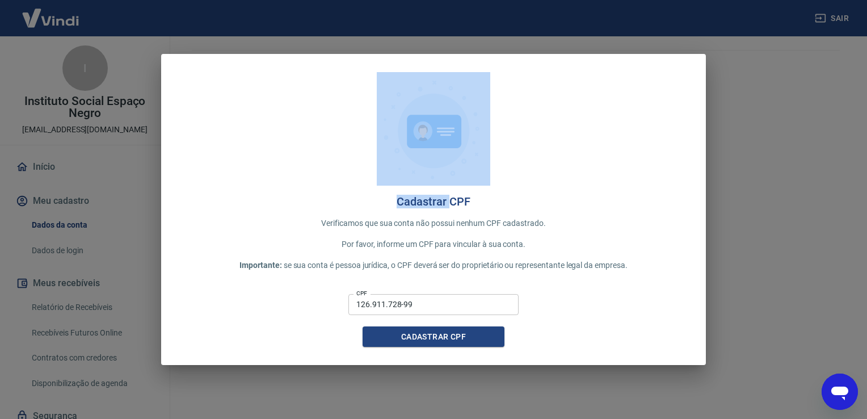
click at [830, 17] on div "Cadastrar CPF Verificamos que sua conta não possui nenhum CPF cadastrado. Por f…" at bounding box center [433, 209] width 867 height 419
click at [417, 332] on button "Cadastrar CPF" at bounding box center [433, 336] width 142 height 21
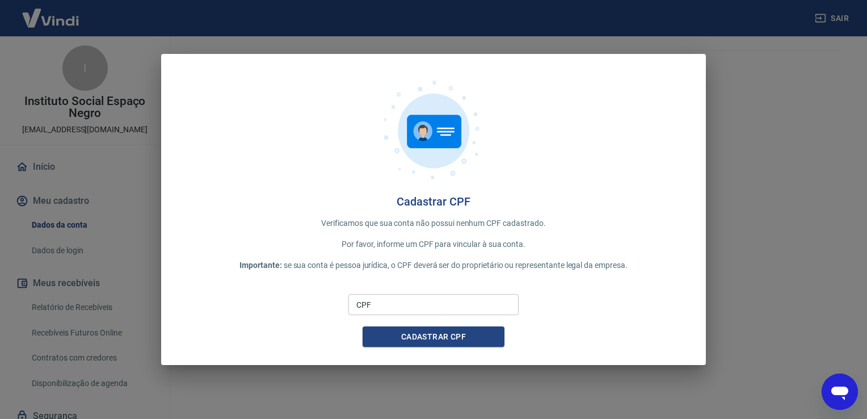
drag, startPoint x: 328, startPoint y: 70, endPoint x: 318, endPoint y: 182, distance: 112.3
click at [318, 182] on div "Cadastrar CPF Verificamos que sua conta não possui nenhum CPF cadastrado. Por f…" at bounding box center [433, 209] width 545 height 311
click at [124, 74] on div "Cadastrar CPF Verificamos que sua conta não possui nenhum CPF cadastrado. Por f…" at bounding box center [433, 209] width 867 height 419
drag, startPoint x: 147, startPoint y: 203, endPoint x: 306, endPoint y: 227, distance: 161.3
click at [306, 227] on div "Cadastrar CPF Verificamos que sua conta não possui nenhum CPF cadastrado. Por f…" at bounding box center [433, 209] width 867 height 419
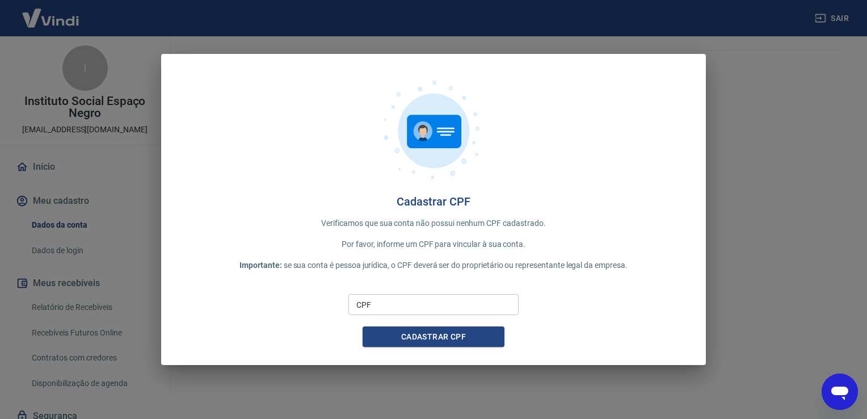
drag, startPoint x: 692, startPoint y: 81, endPoint x: 677, endPoint y: 155, distance: 76.4
click at [678, 153] on div "Cadastrar CPF Verificamos que sua conta não possui nenhum CPF cadastrado. Por f…" at bounding box center [433, 209] width 545 height 311
drag, startPoint x: 677, startPoint y: 155, endPoint x: 737, endPoint y: 192, distance: 70.7
click at [737, 192] on div "Cadastrar CPF Verificamos que sua conta não possui nenhum CPF cadastrado. Por f…" at bounding box center [433, 209] width 867 height 419
click at [690, 109] on div "Cadastrar CPF Verificamos que sua conta não possui nenhum CPF cadastrado. Por f…" at bounding box center [433, 209] width 545 height 311
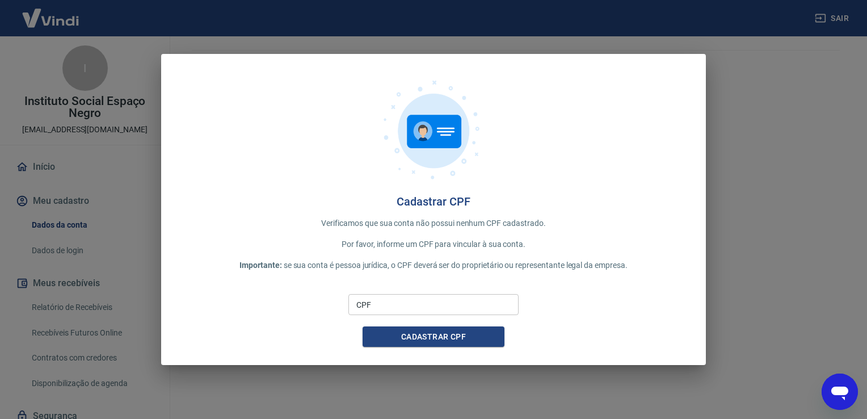
drag, startPoint x: 192, startPoint y: 116, endPoint x: 425, endPoint y: 156, distance: 235.9
click at [425, 156] on div at bounding box center [433, 133] width 508 height 123
click at [433, 337] on button "Cadastrar CPF" at bounding box center [433, 336] width 142 height 21
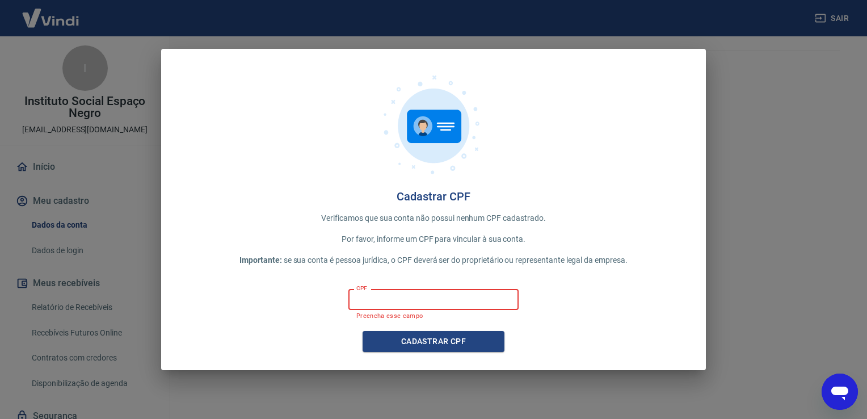
click at [420, 295] on input "CPF" at bounding box center [433, 299] width 170 height 21
type input "162.911.278-99"
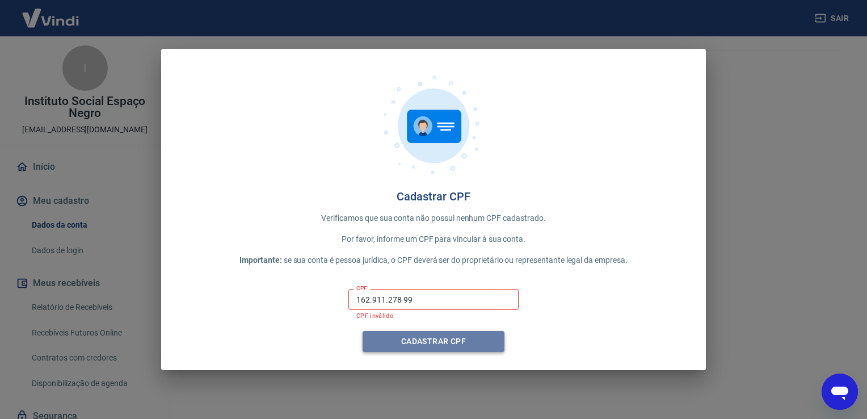
click at [475, 340] on button "Cadastrar CPF" at bounding box center [433, 341] width 142 height 21
